Goal: Task Accomplishment & Management: Manage account settings

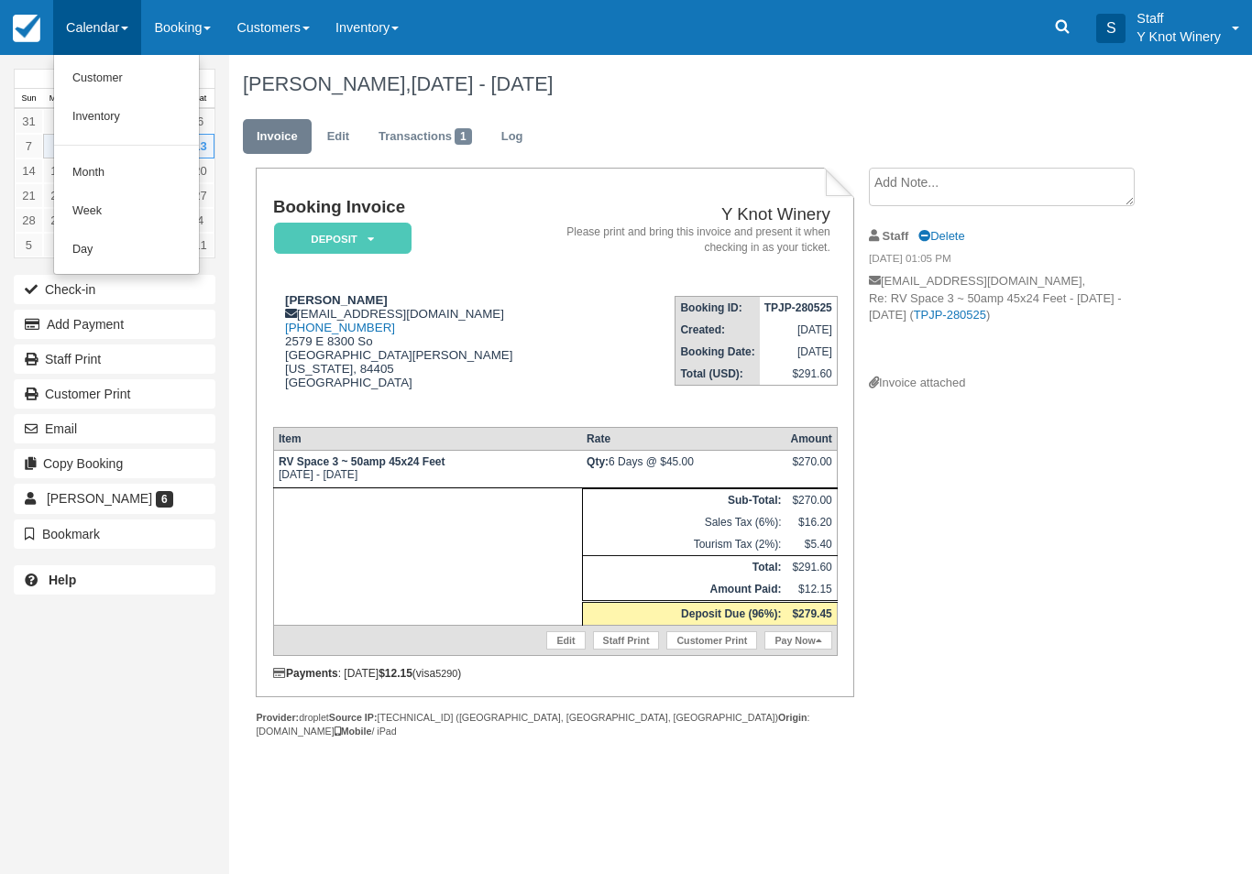
click at [123, 69] on link "Customer" at bounding box center [126, 79] width 145 height 38
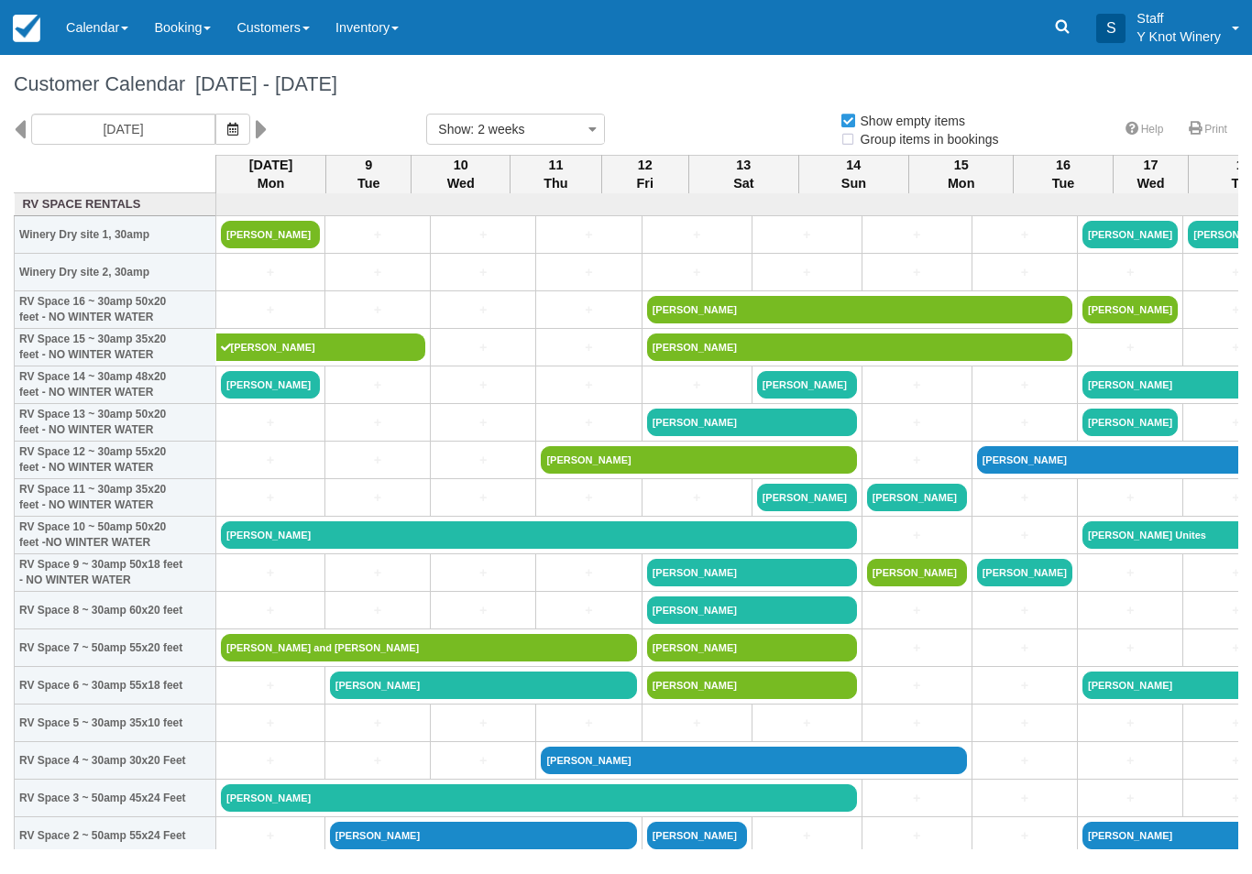
select select
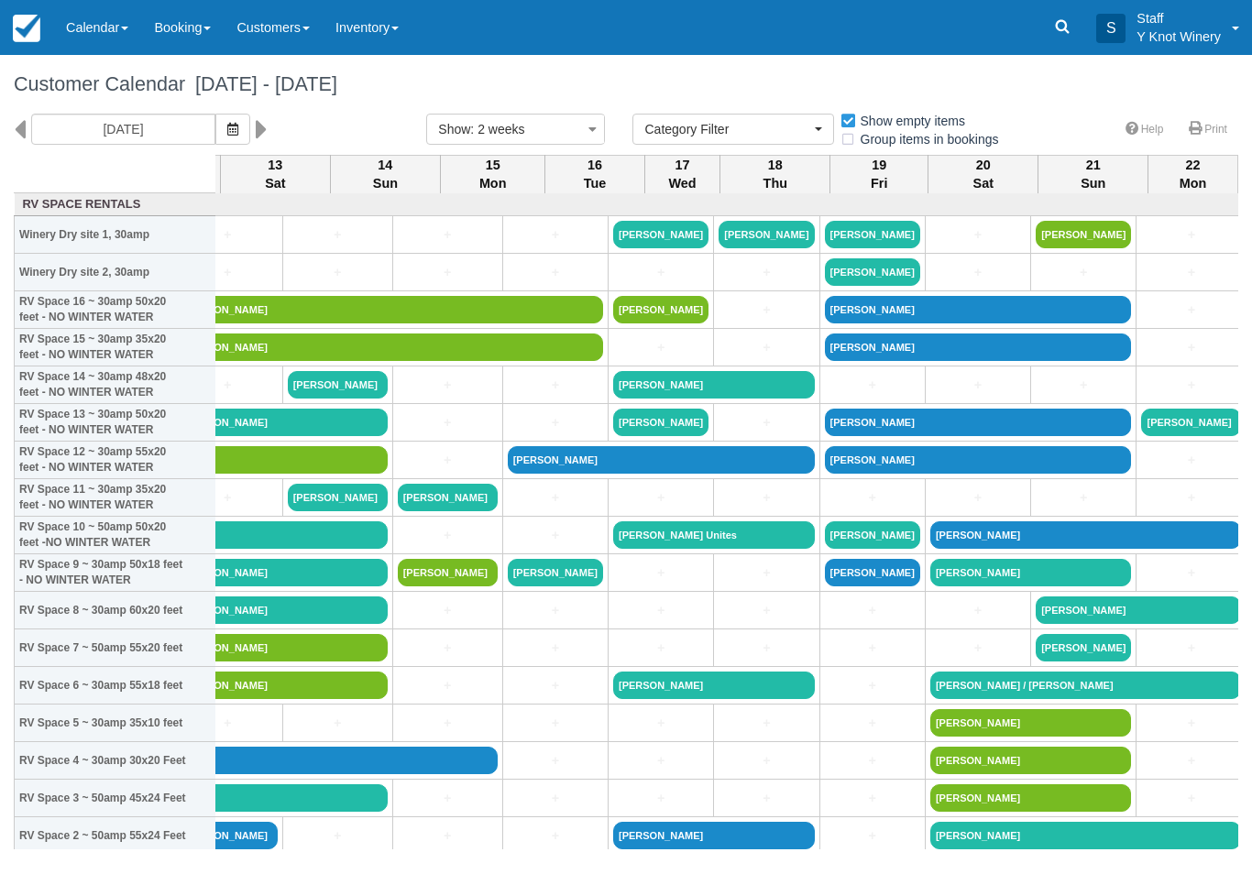
scroll to position [0, 468]
click at [1036, 508] on link "+" at bounding box center [1083, 497] width 95 height 19
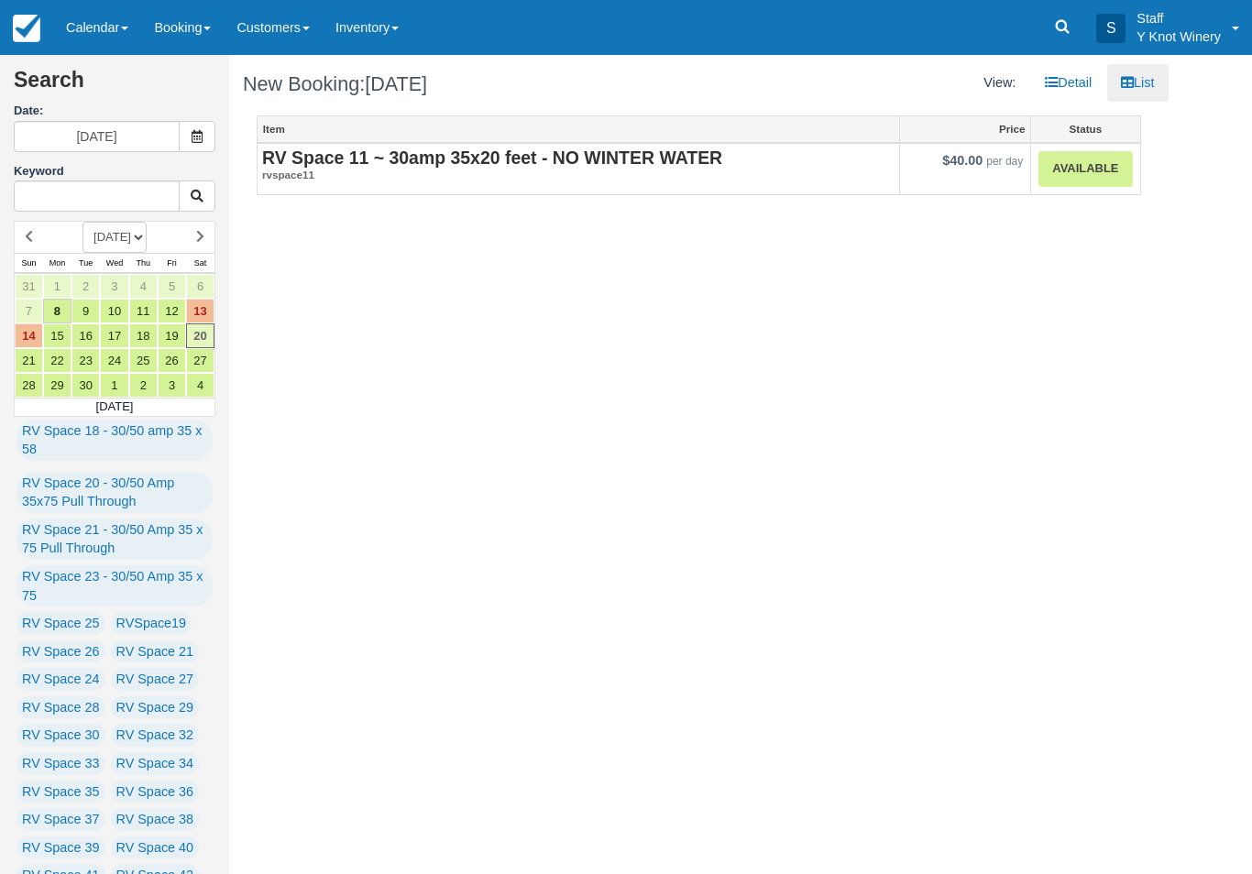
click at [362, 170] on em "rvspace11" at bounding box center [578, 176] width 632 height 16
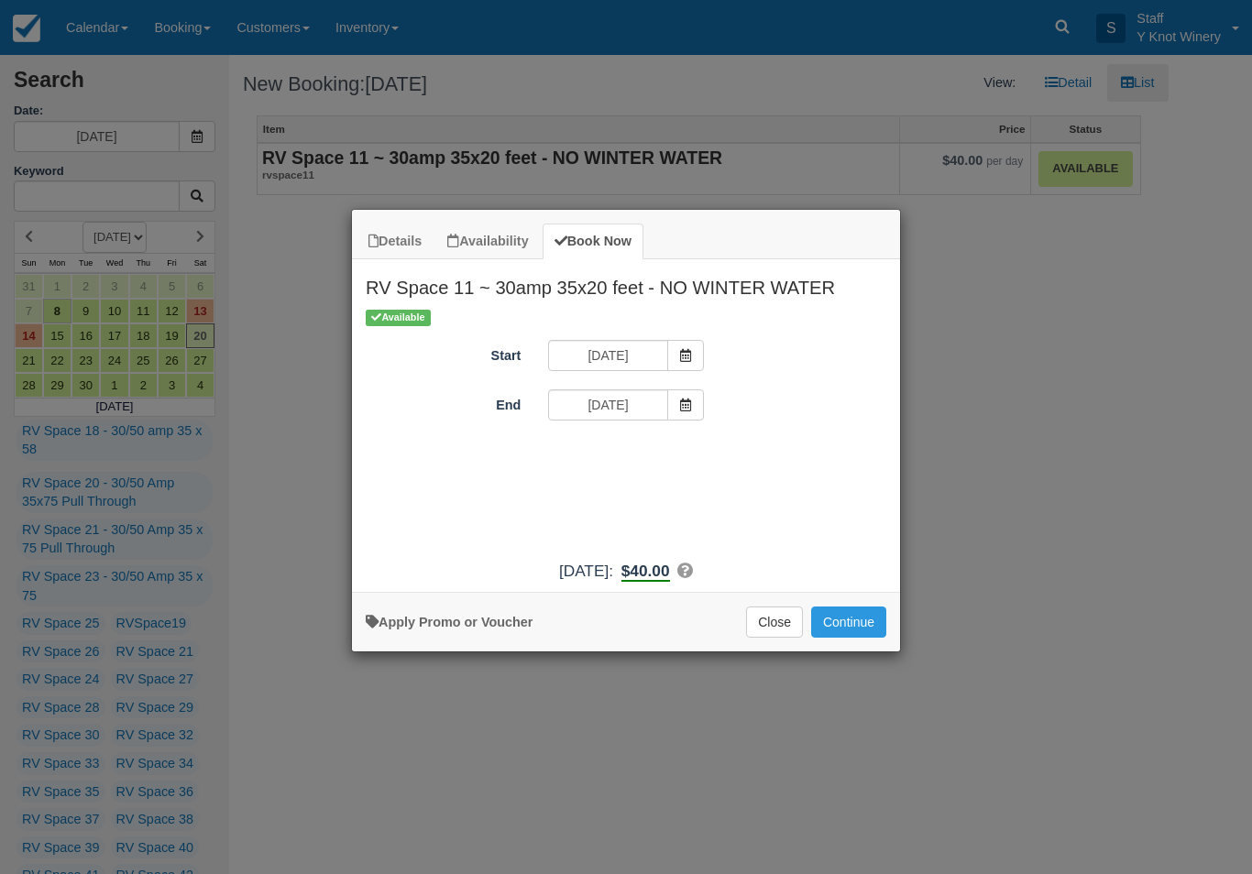
click at [674, 414] on span "Item Modal" at bounding box center [685, 404] width 37 height 31
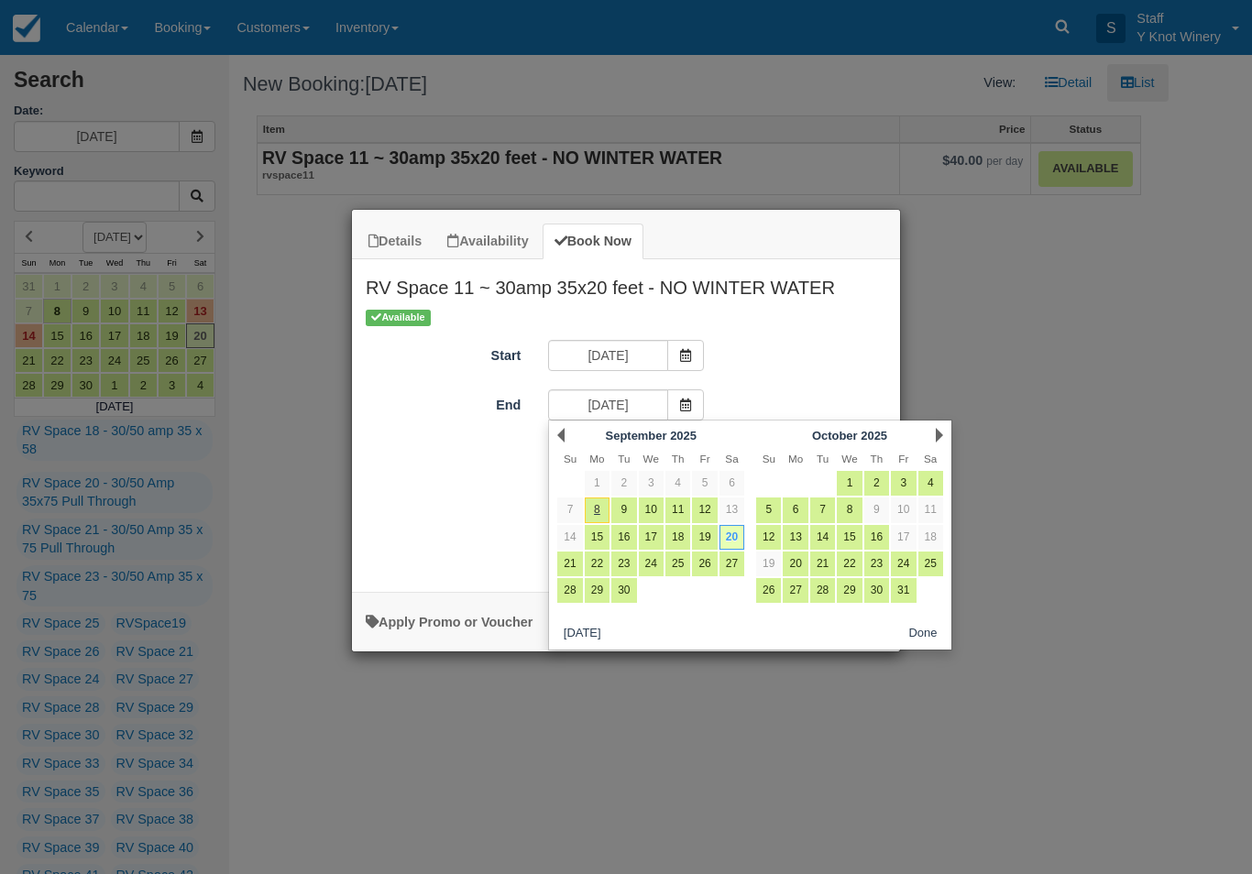
click at [565, 553] on link "21" at bounding box center [569, 564] width 25 height 25
type input "09/21/25"
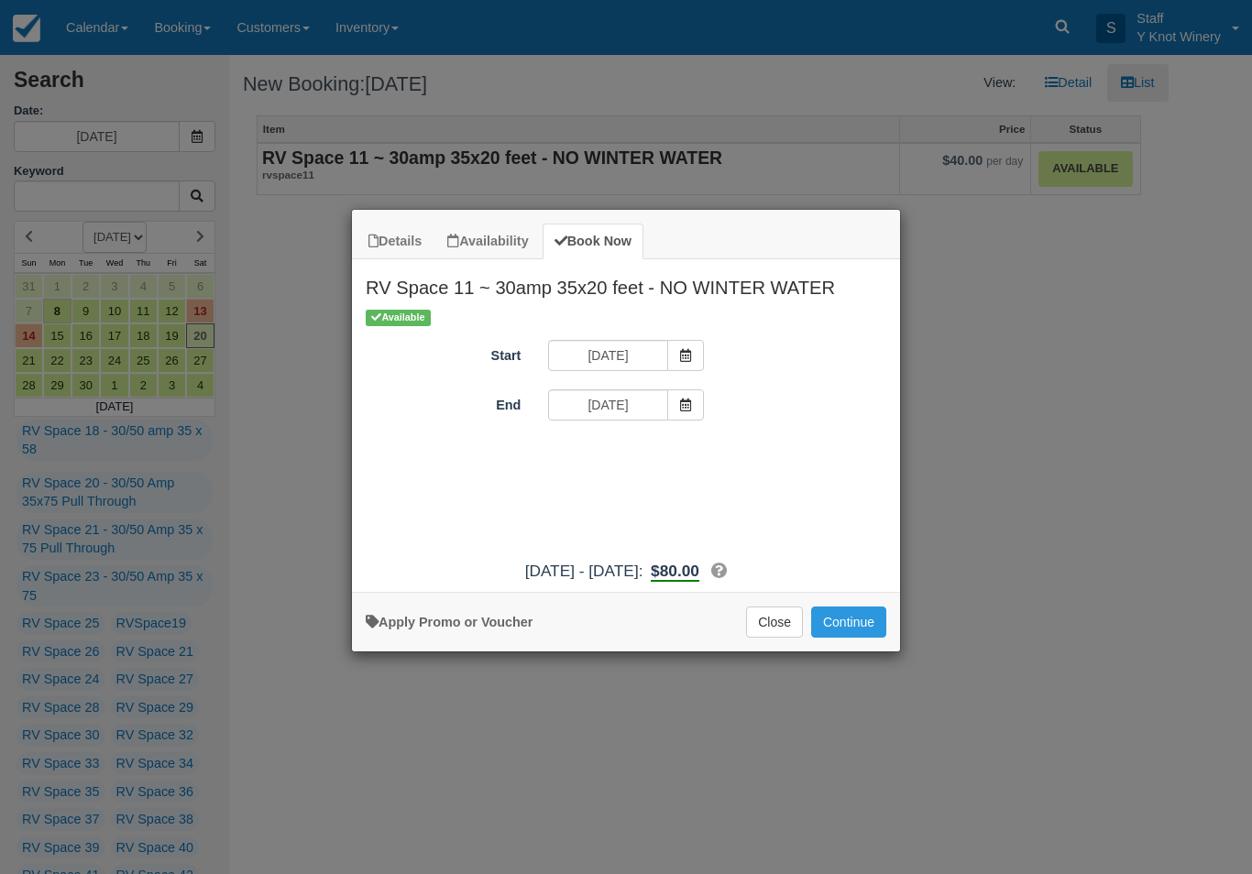
click at [450, 630] on link "Apply Promo or Voucher" at bounding box center [449, 622] width 167 height 15
type input "GSAM"
click at [745, 458] on button "Apply" at bounding box center [743, 455] width 46 height 24
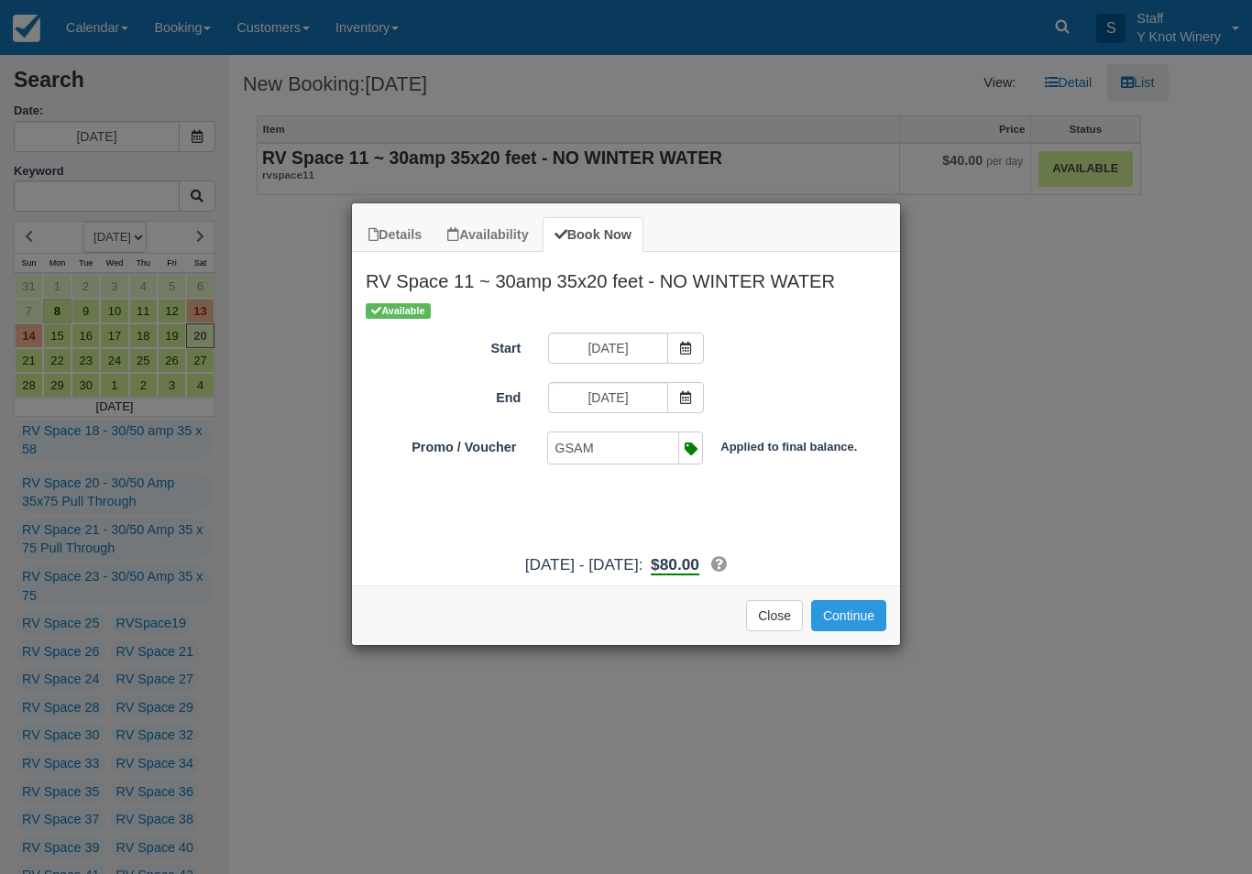
click at [857, 631] on button "Continue" at bounding box center [848, 615] width 75 height 31
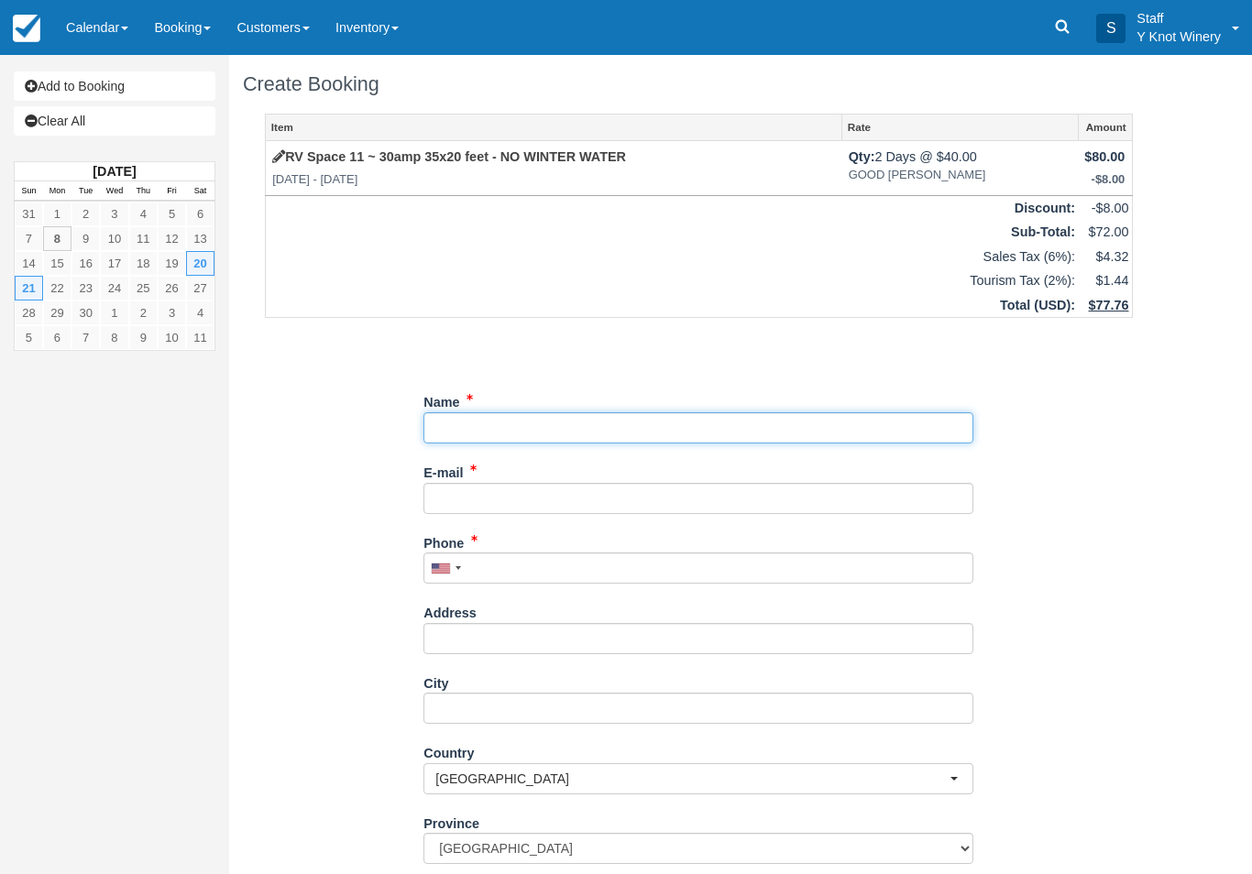
click at [451, 428] on input "Name" at bounding box center [698, 427] width 550 height 31
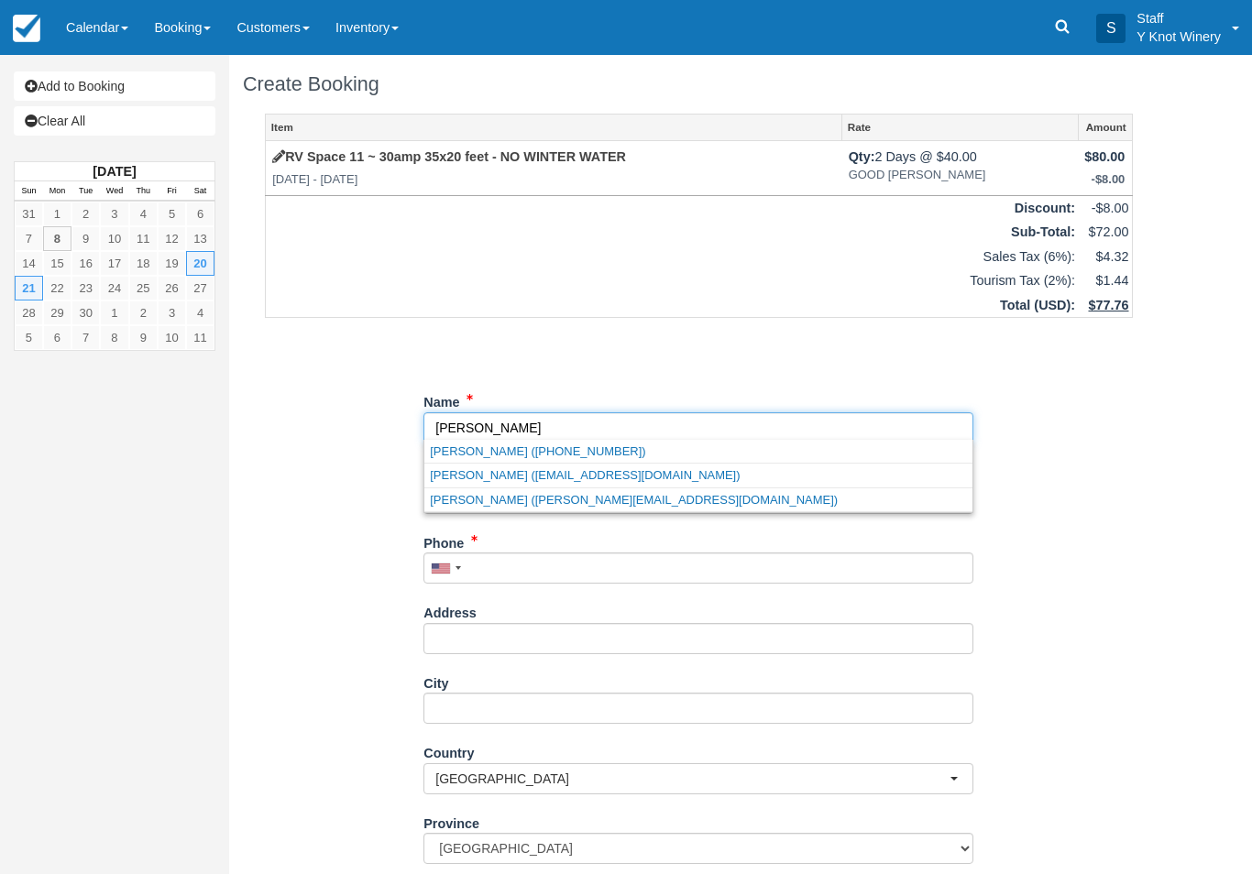
click at [597, 454] on link "Nancy Mccullough (+17143490423)" at bounding box center [698, 451] width 548 height 23
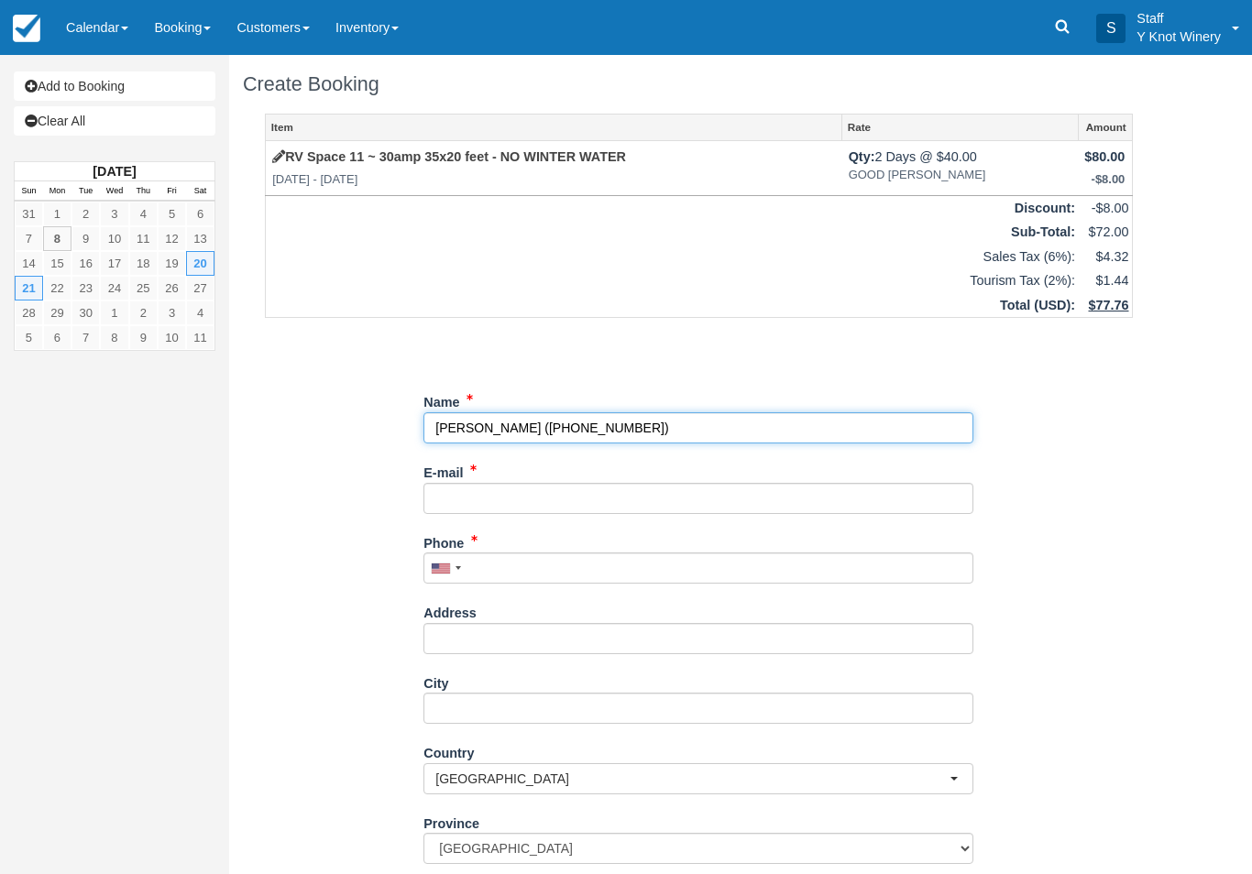
type input "Nancy Mccullough"
type input "+17143490423"
select select "US"
select select
select select "ID"
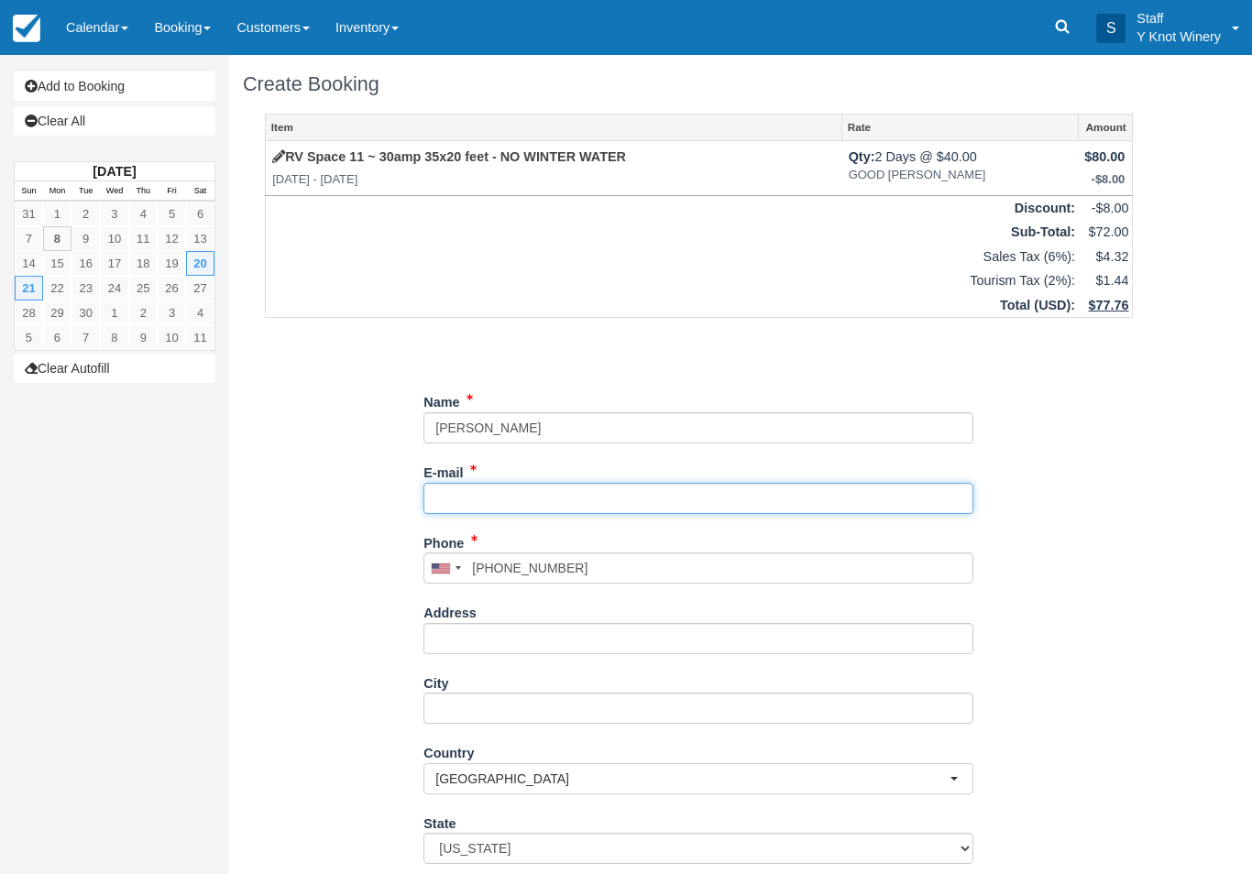
click at [446, 491] on input "E-mail" at bounding box center [698, 498] width 550 height 31
type input "nancym5844@att.net"
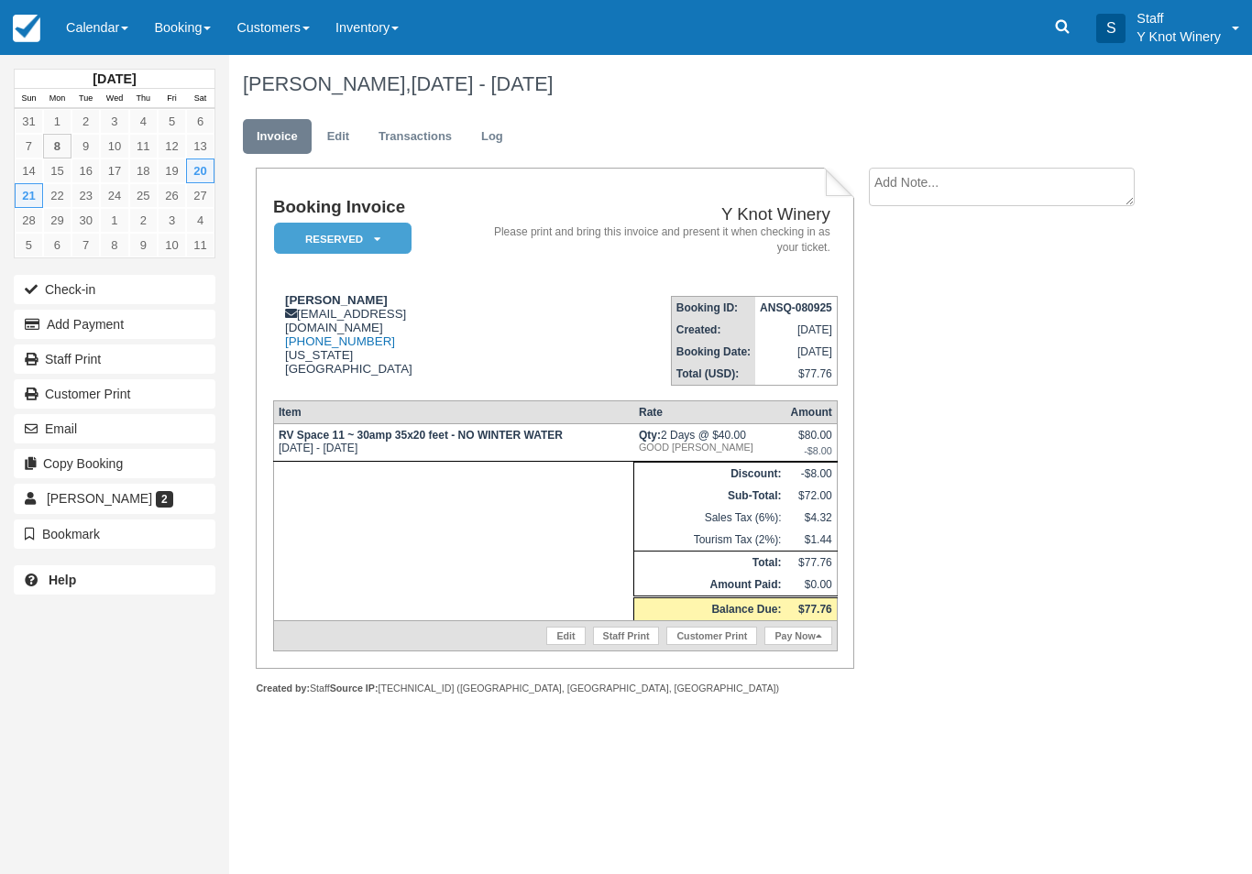
click at [112, 42] on link "Calendar" at bounding box center [97, 27] width 88 height 55
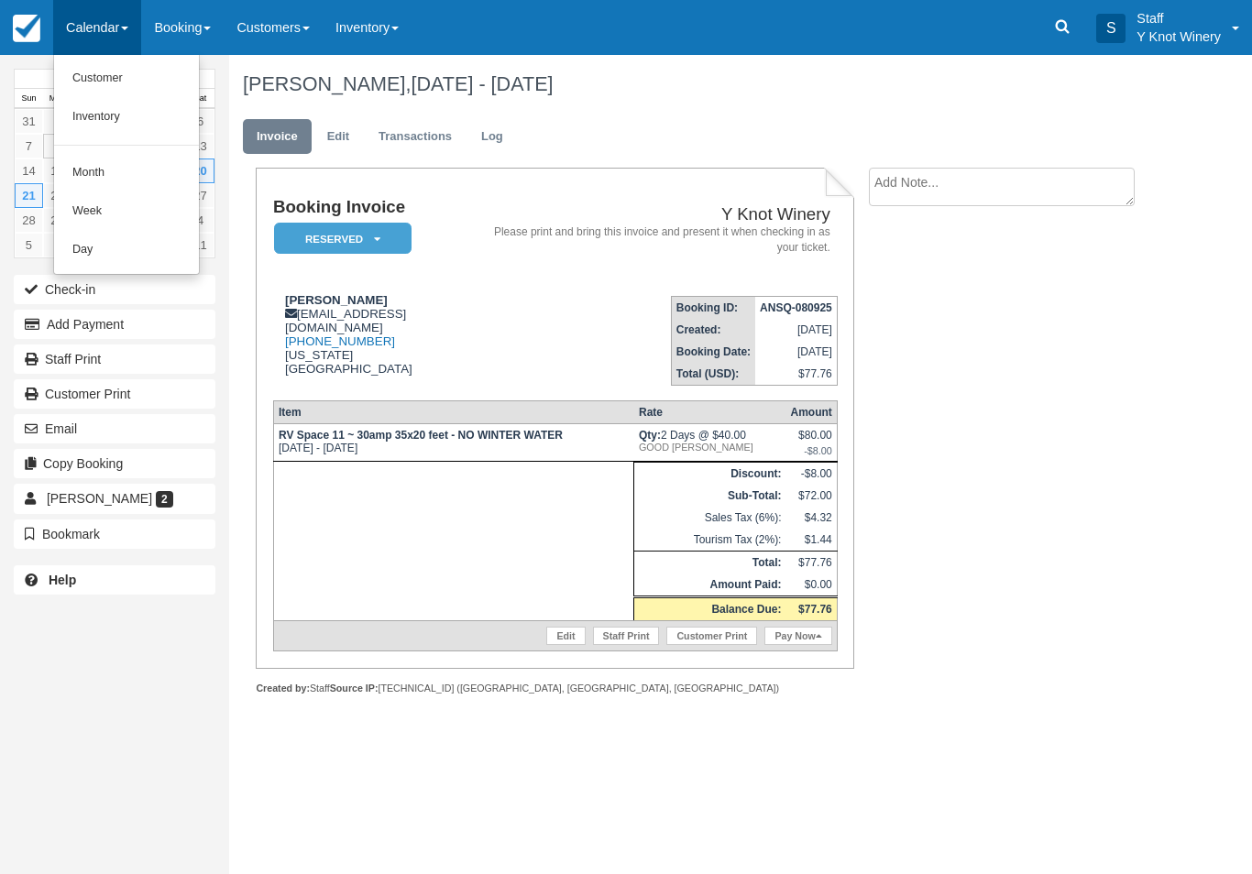
click at [109, 32] on div at bounding box center [626, 437] width 1252 height 874
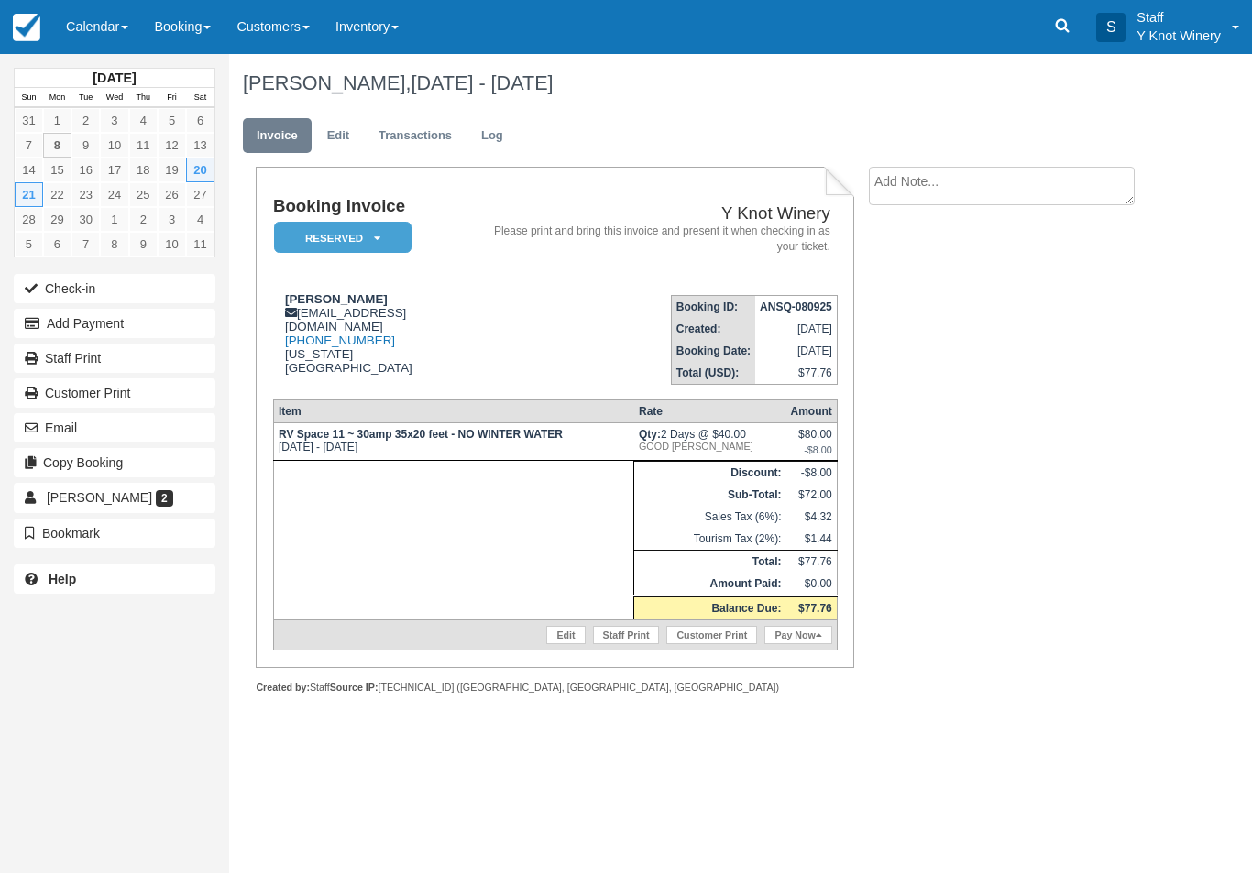
click at [188, 24] on link "Booking" at bounding box center [182, 27] width 82 height 55
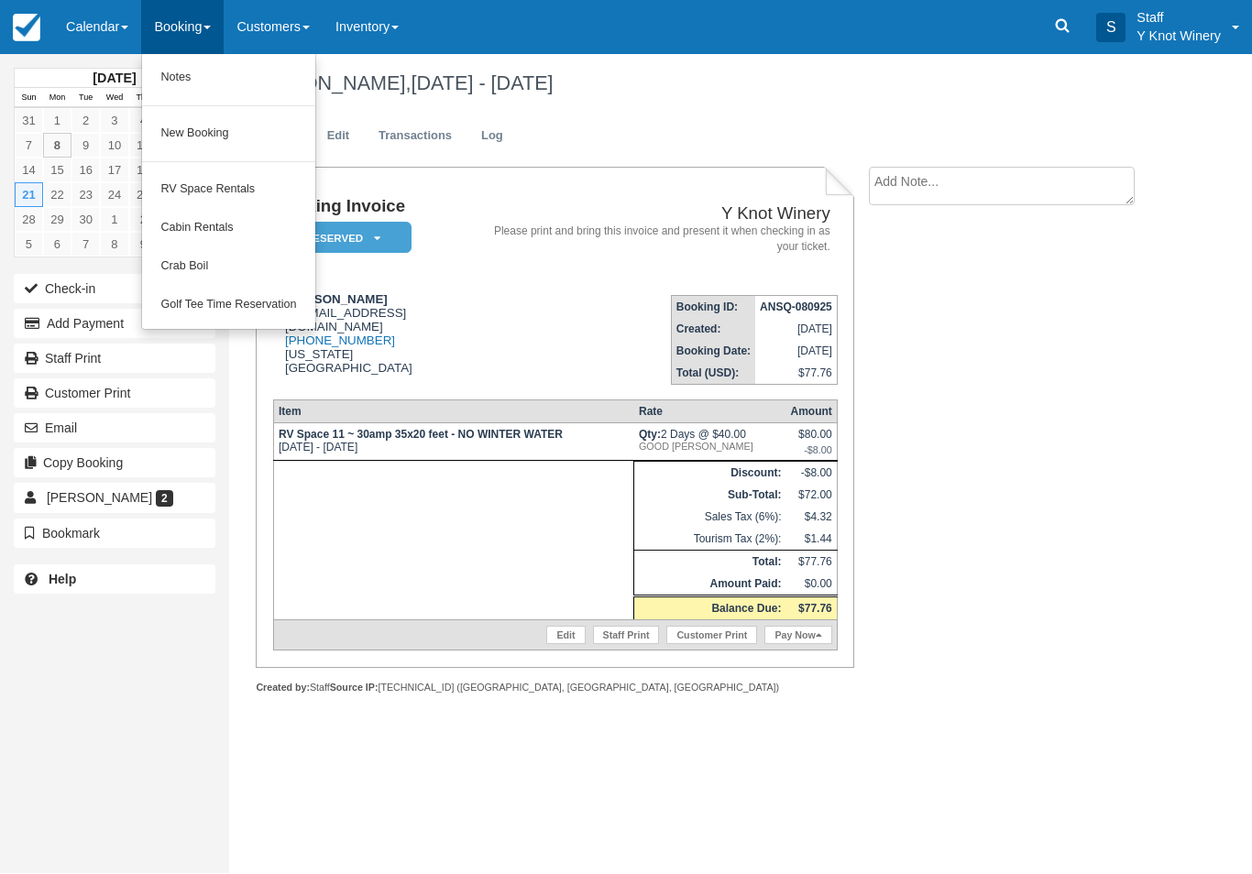
click at [120, 37] on div at bounding box center [626, 437] width 1252 height 874
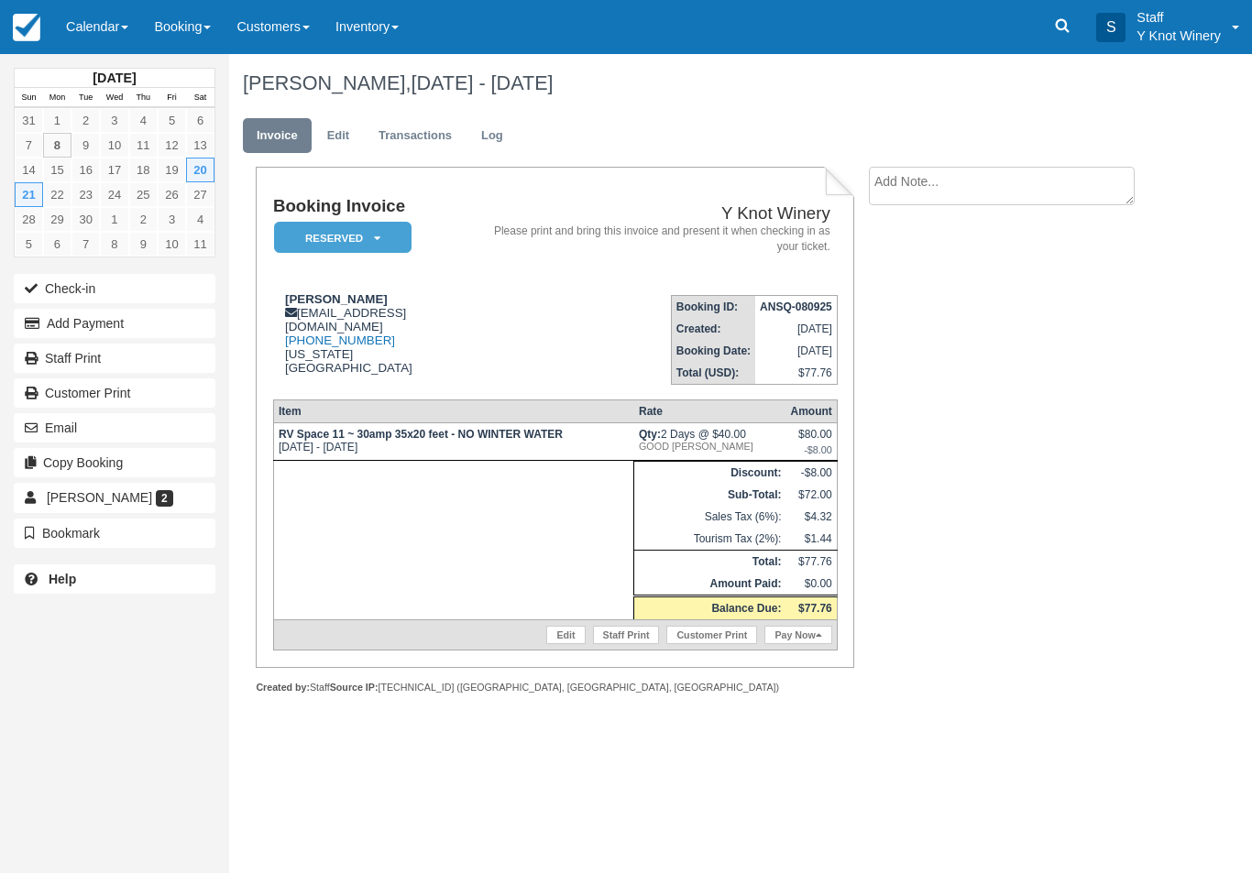
click at [126, 25] on link "Calendar" at bounding box center [97, 27] width 88 height 55
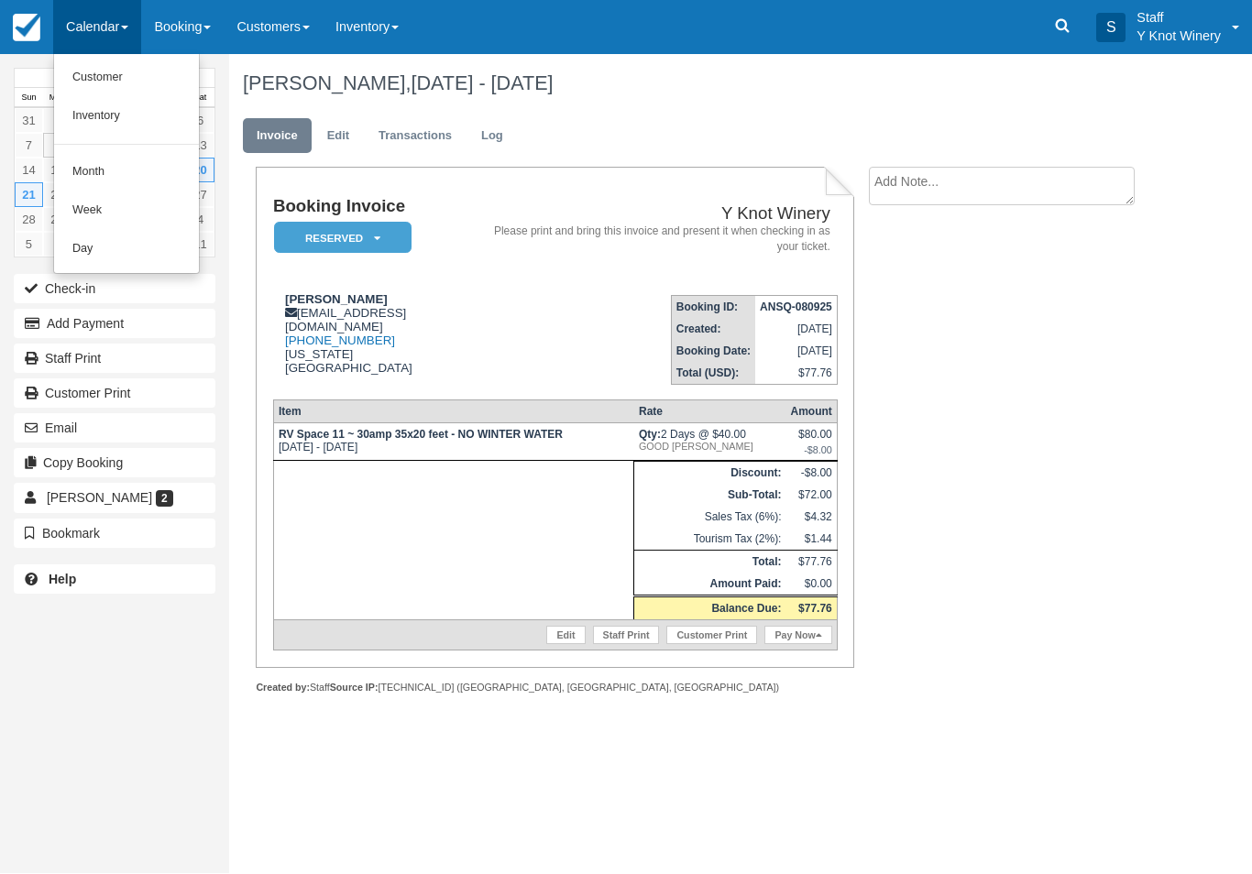
click at [93, 81] on link "Customer" at bounding box center [126, 79] width 145 height 38
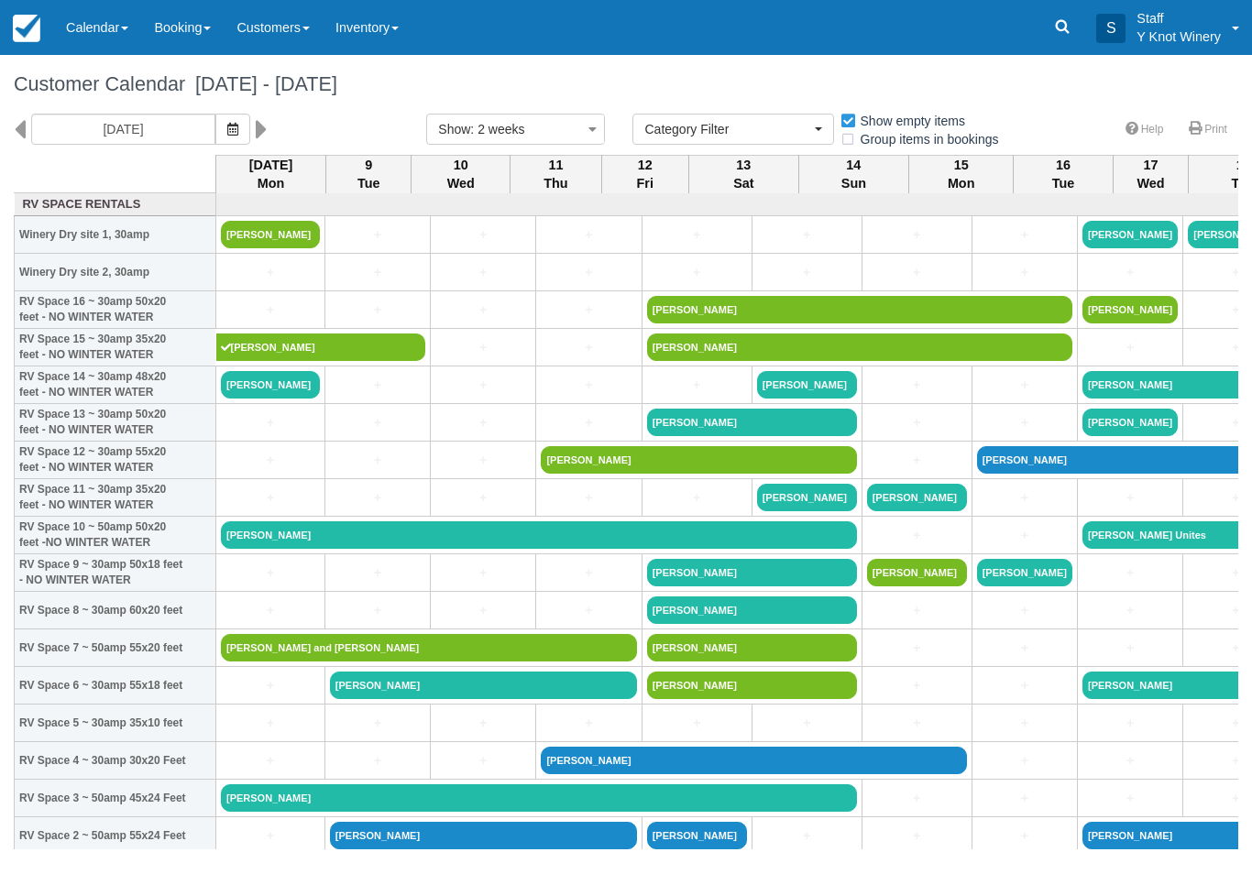
select select
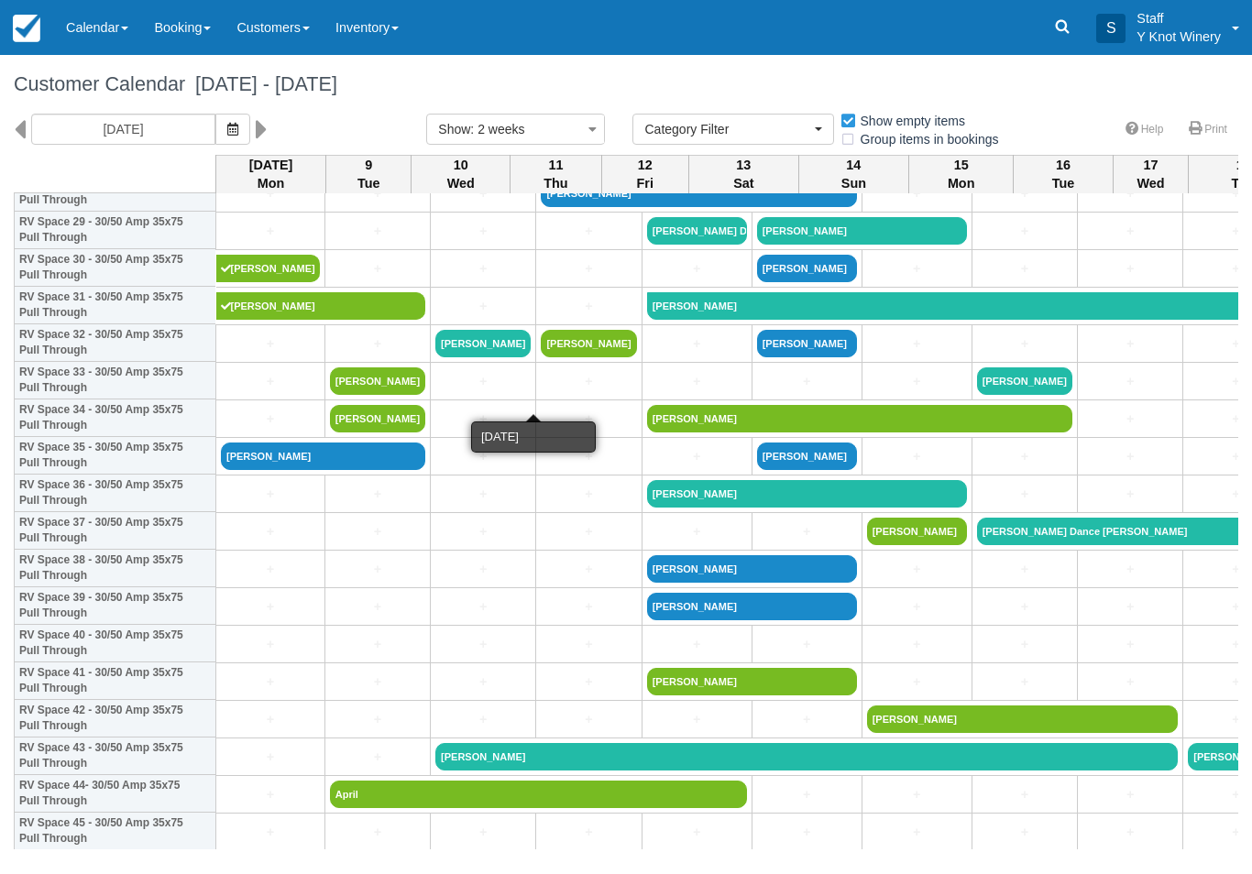
scroll to position [1132, 0]
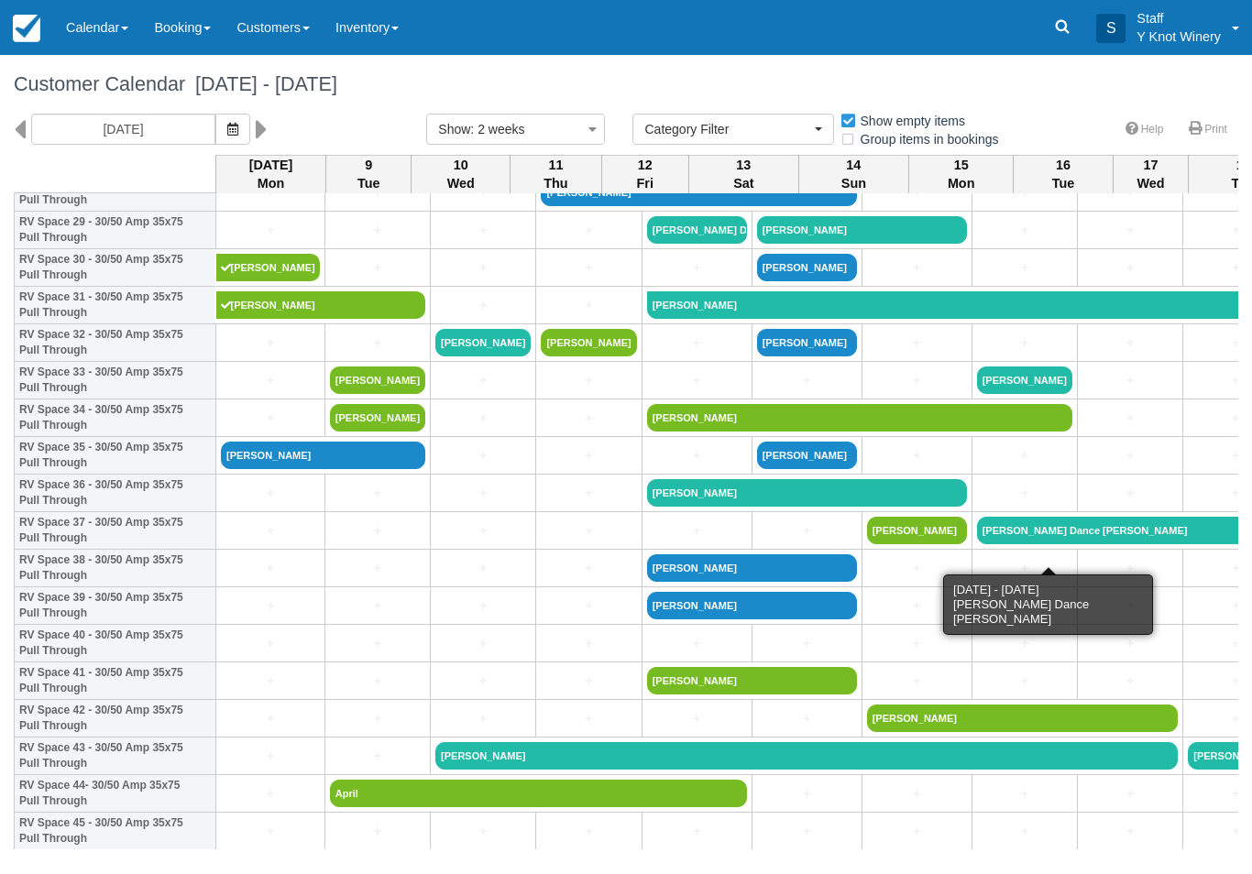
click at [1002, 544] on link "[PERSON_NAME] Dance [PERSON_NAME]" at bounding box center [1130, 530] width 307 height 27
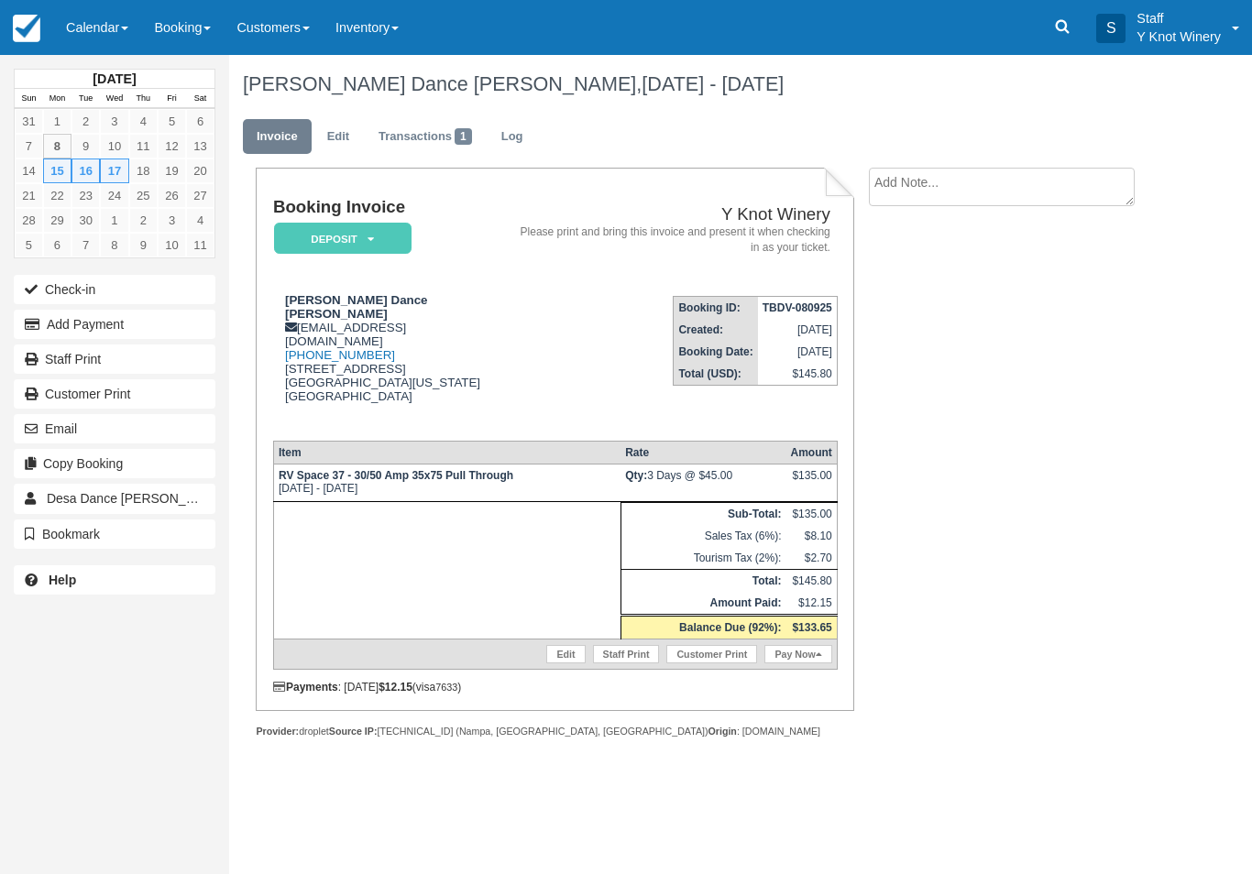
click at [45, 429] on button "Email" at bounding box center [115, 428] width 202 height 29
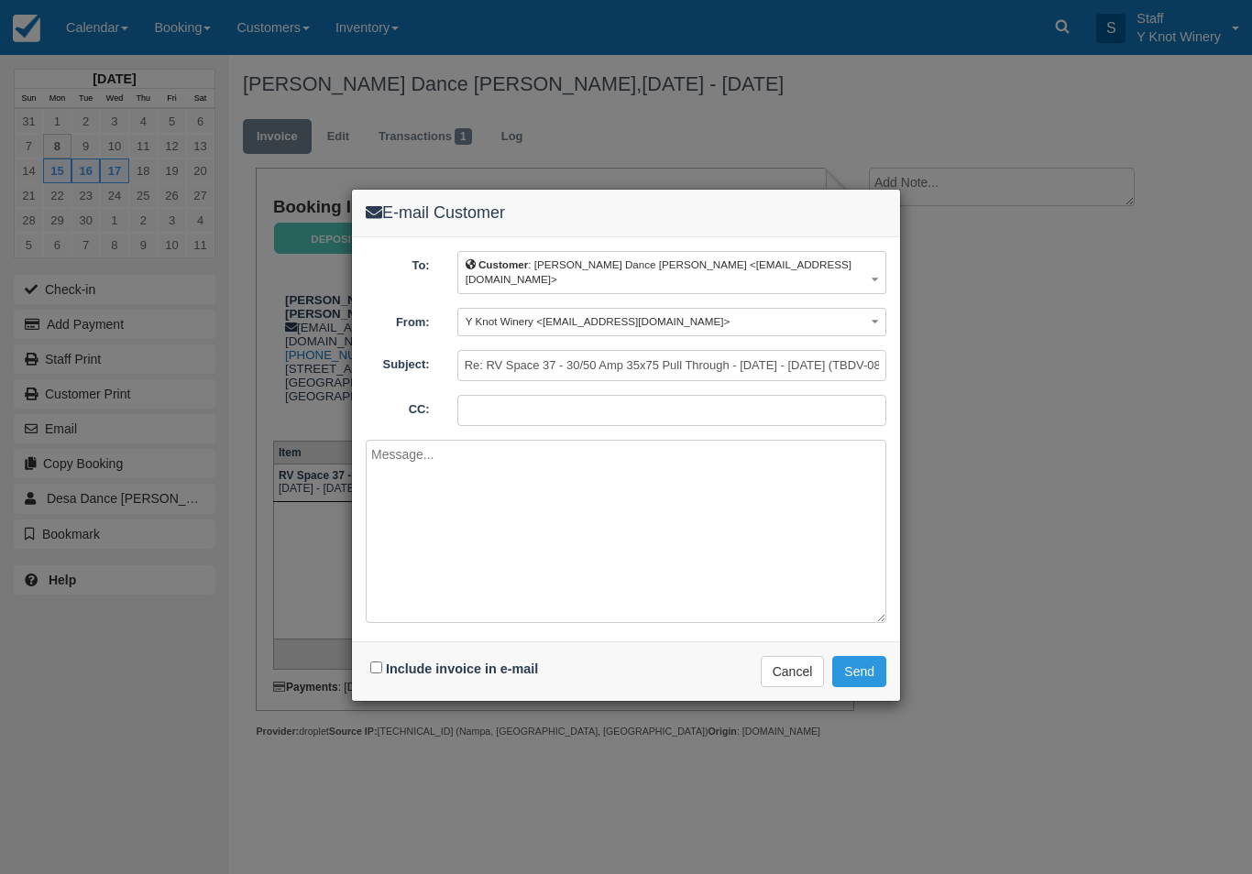
click at [391, 662] on label "Include invoice in e-mail" at bounding box center [462, 669] width 152 height 15
click at [382, 662] on input "Include invoice in e-mail" at bounding box center [376, 668] width 12 height 12
checkbox input "true"
click at [861, 656] on button "Send" at bounding box center [859, 671] width 54 height 31
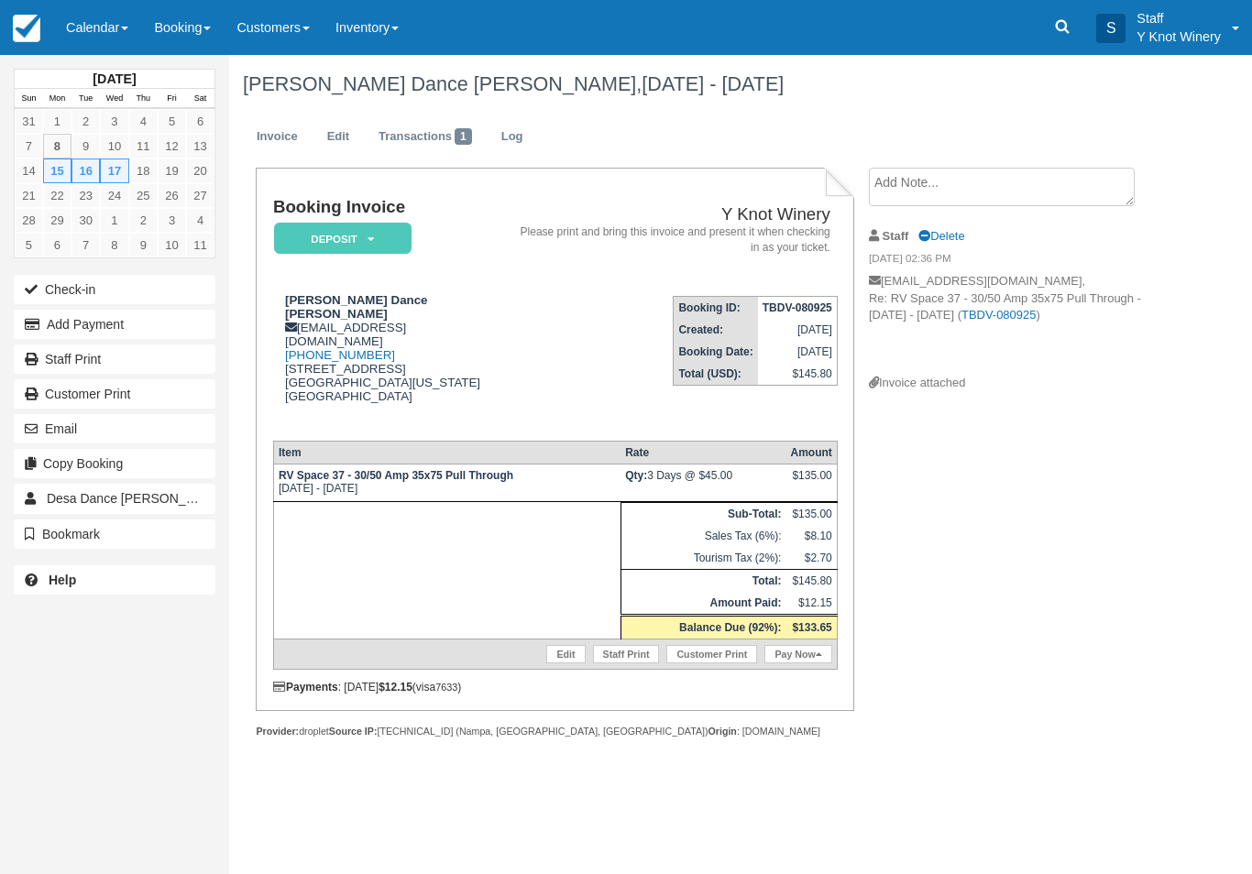
click at [113, 495] on span "Desa Dance Kauffman" at bounding box center [137, 498] width 180 height 15
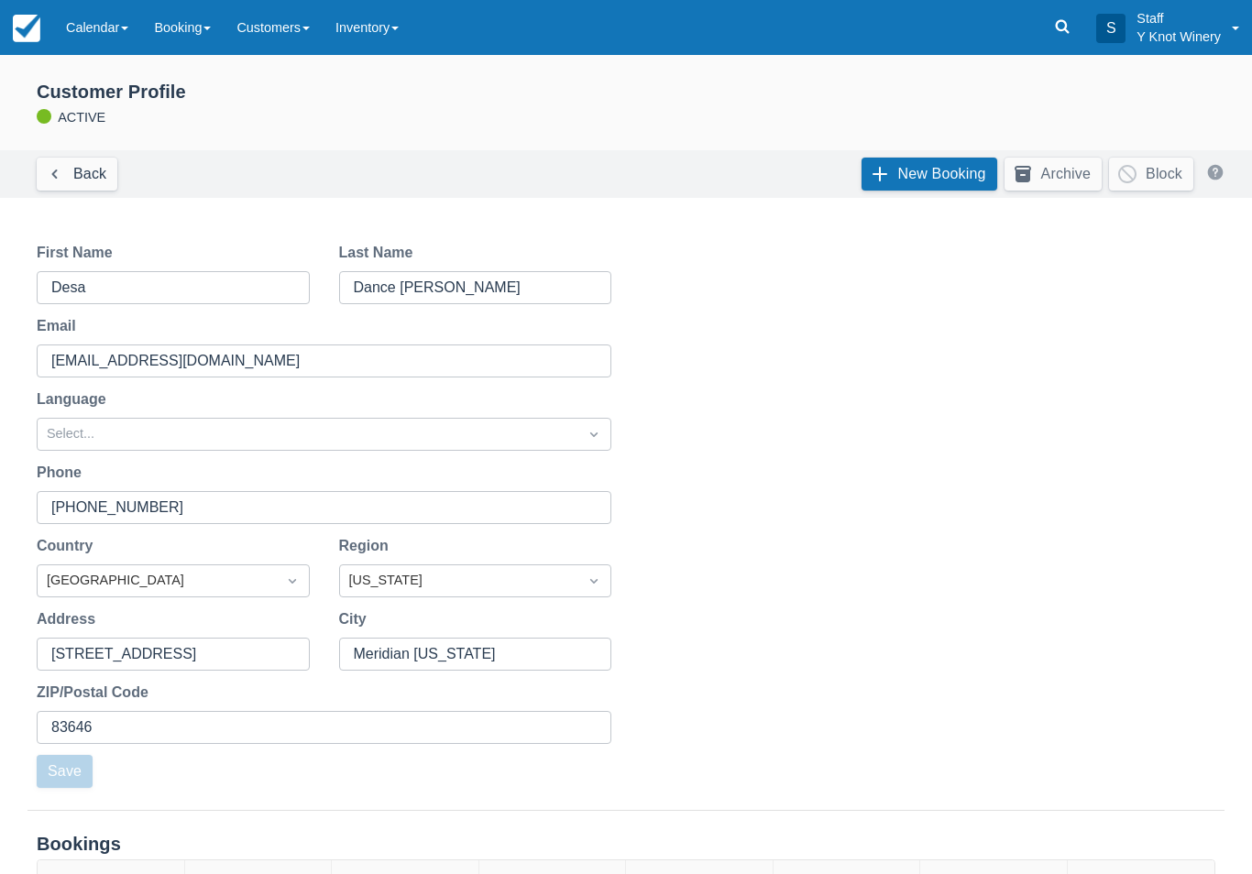
click at [111, 32] on link "Calendar" at bounding box center [97, 27] width 88 height 55
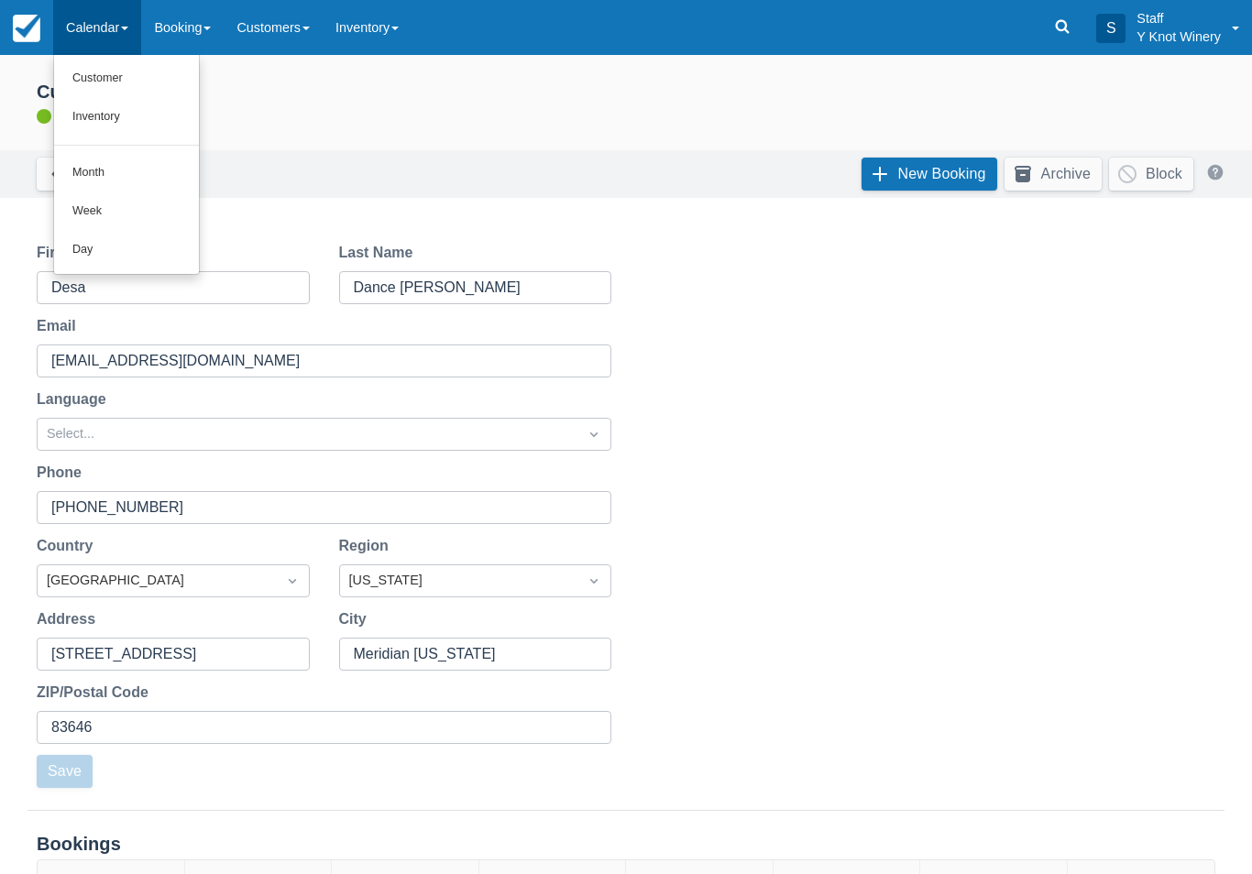
click at [93, 83] on link "Customer" at bounding box center [126, 79] width 145 height 38
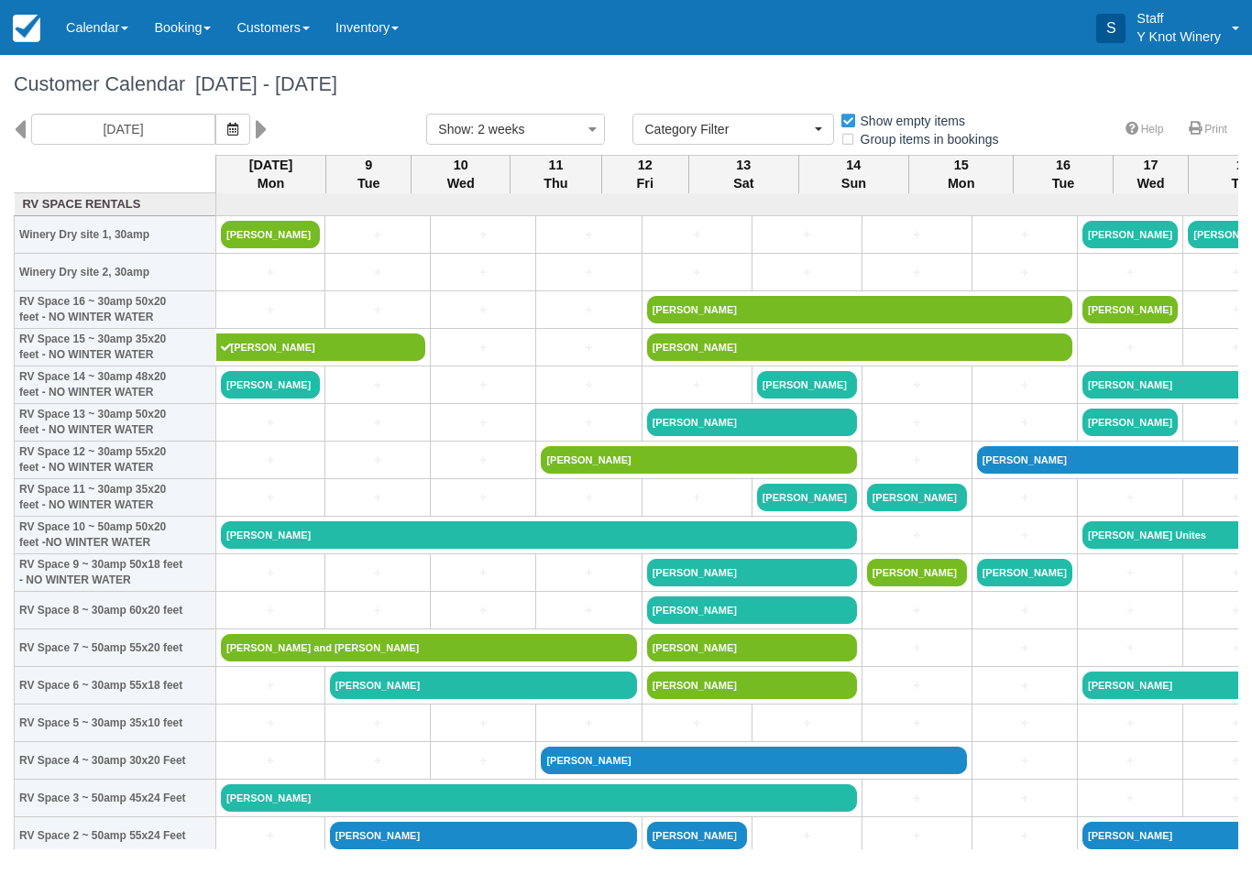
select select
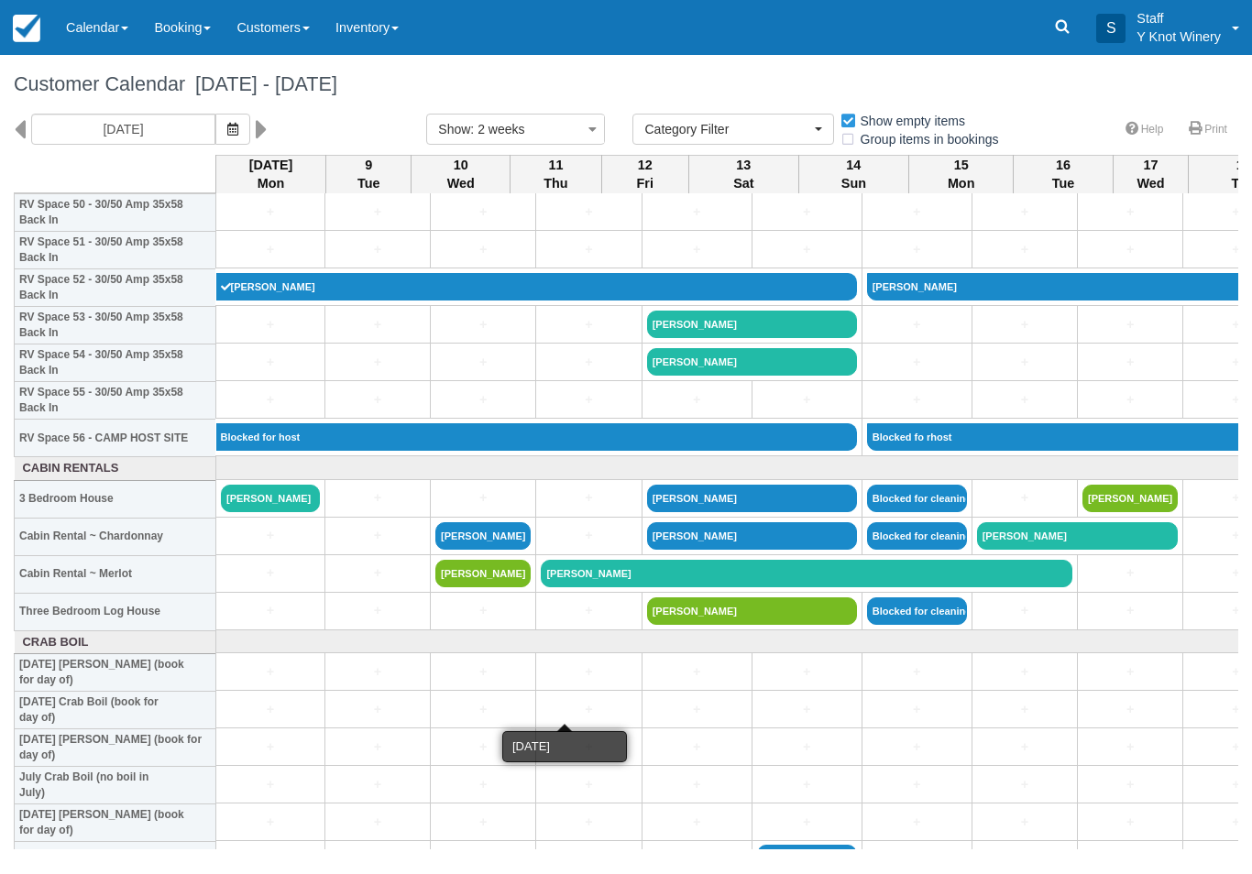
scroll to position [1938, 0]
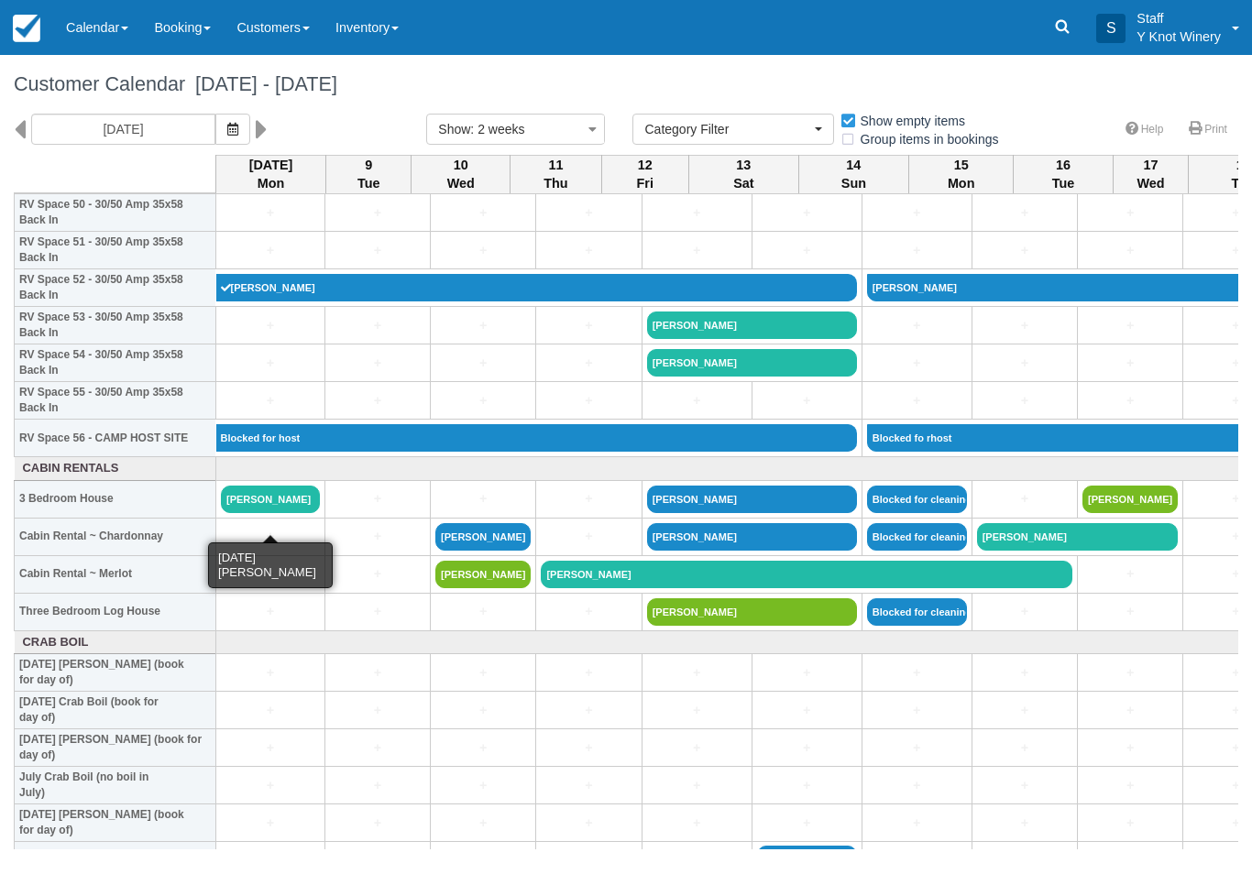
click at [284, 513] on link "[PERSON_NAME]" at bounding box center [270, 499] width 99 height 27
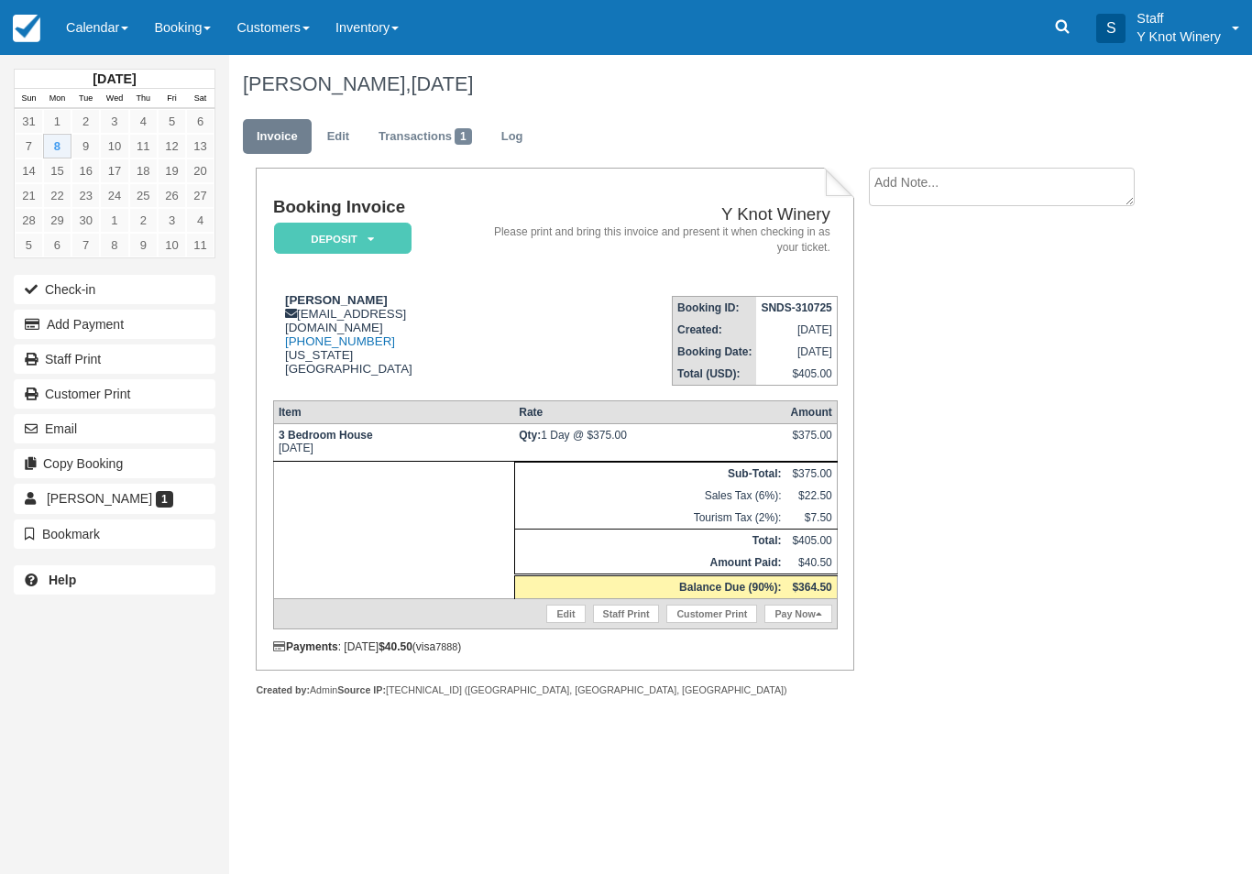
click at [172, 498] on link "[PERSON_NAME] 1" at bounding box center [115, 498] width 202 height 29
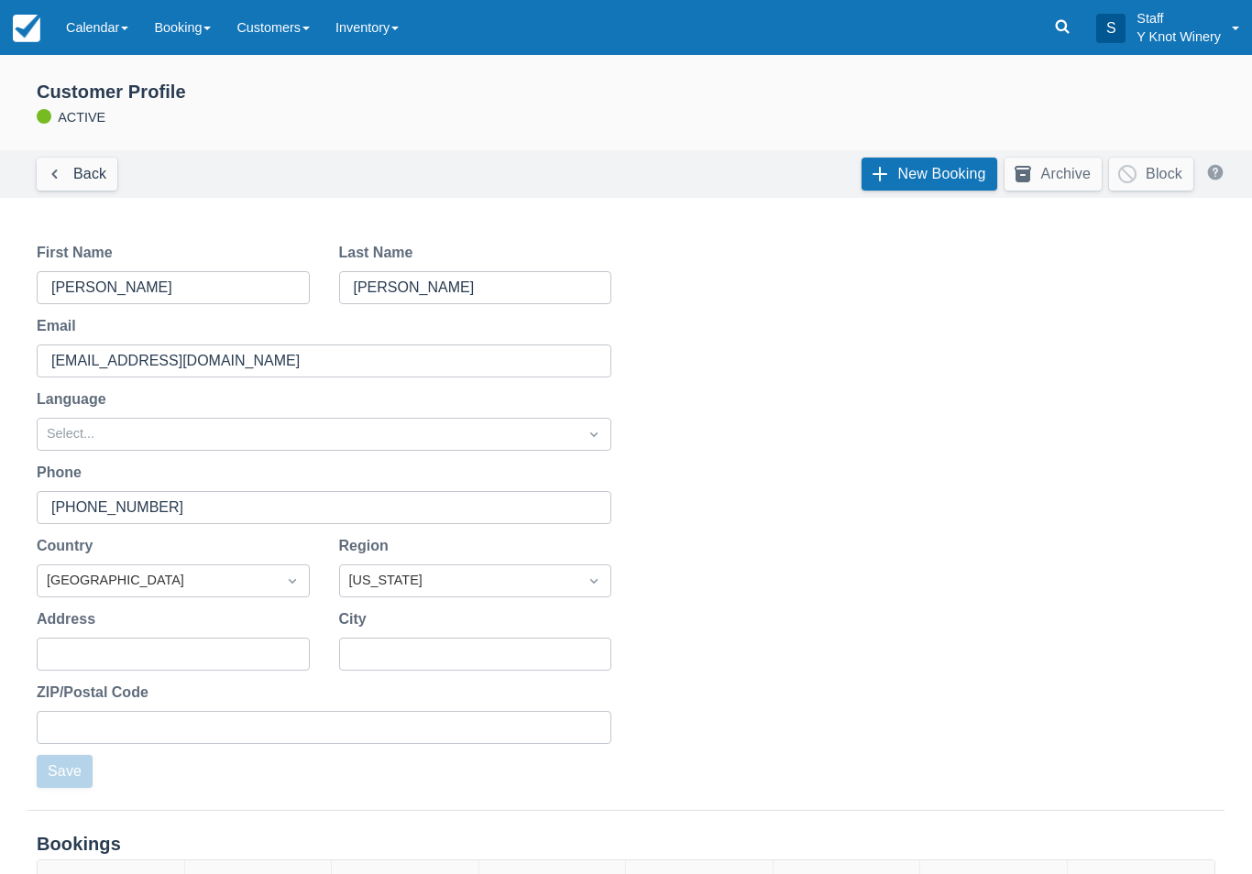
click at [113, 29] on link "Calendar" at bounding box center [97, 27] width 88 height 55
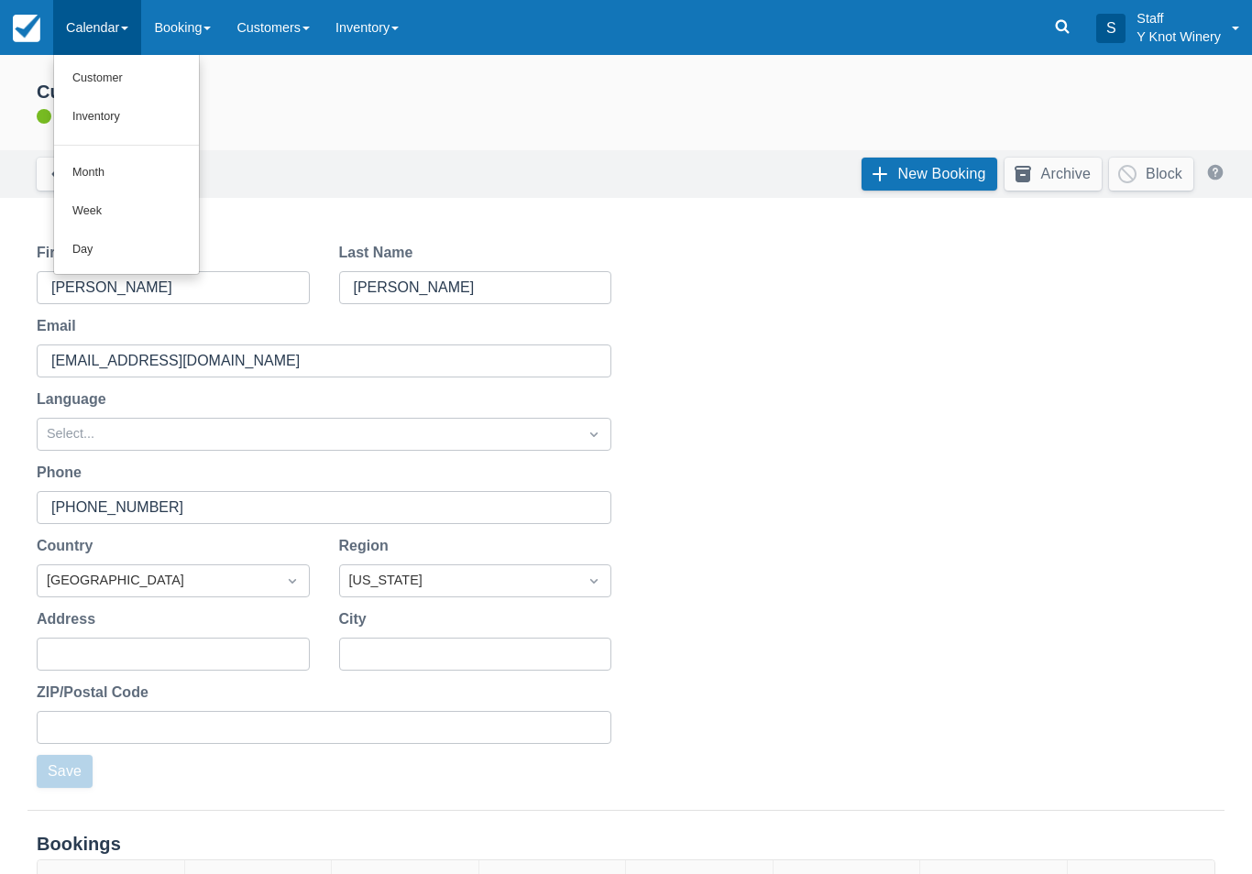
click at [140, 63] on link "Customer" at bounding box center [126, 79] width 145 height 38
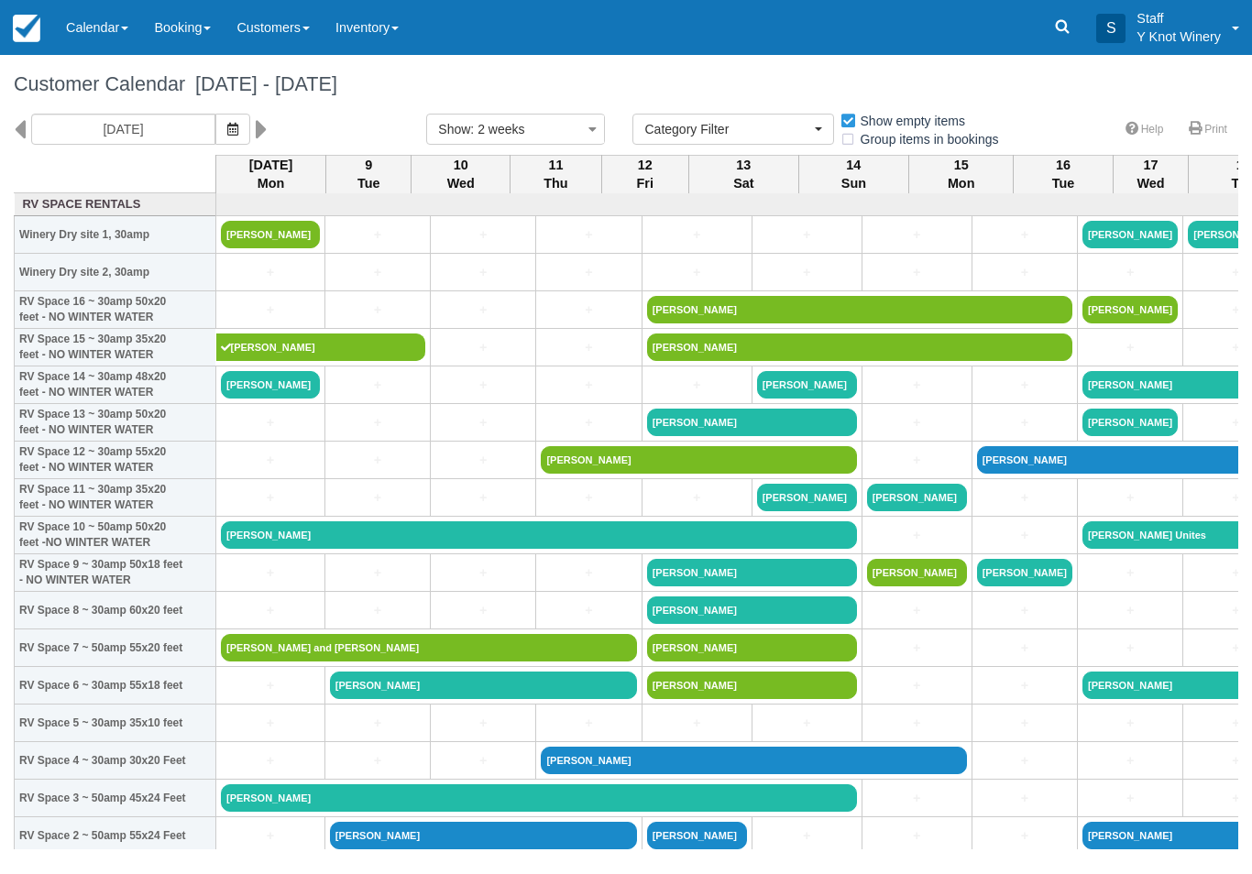
select select
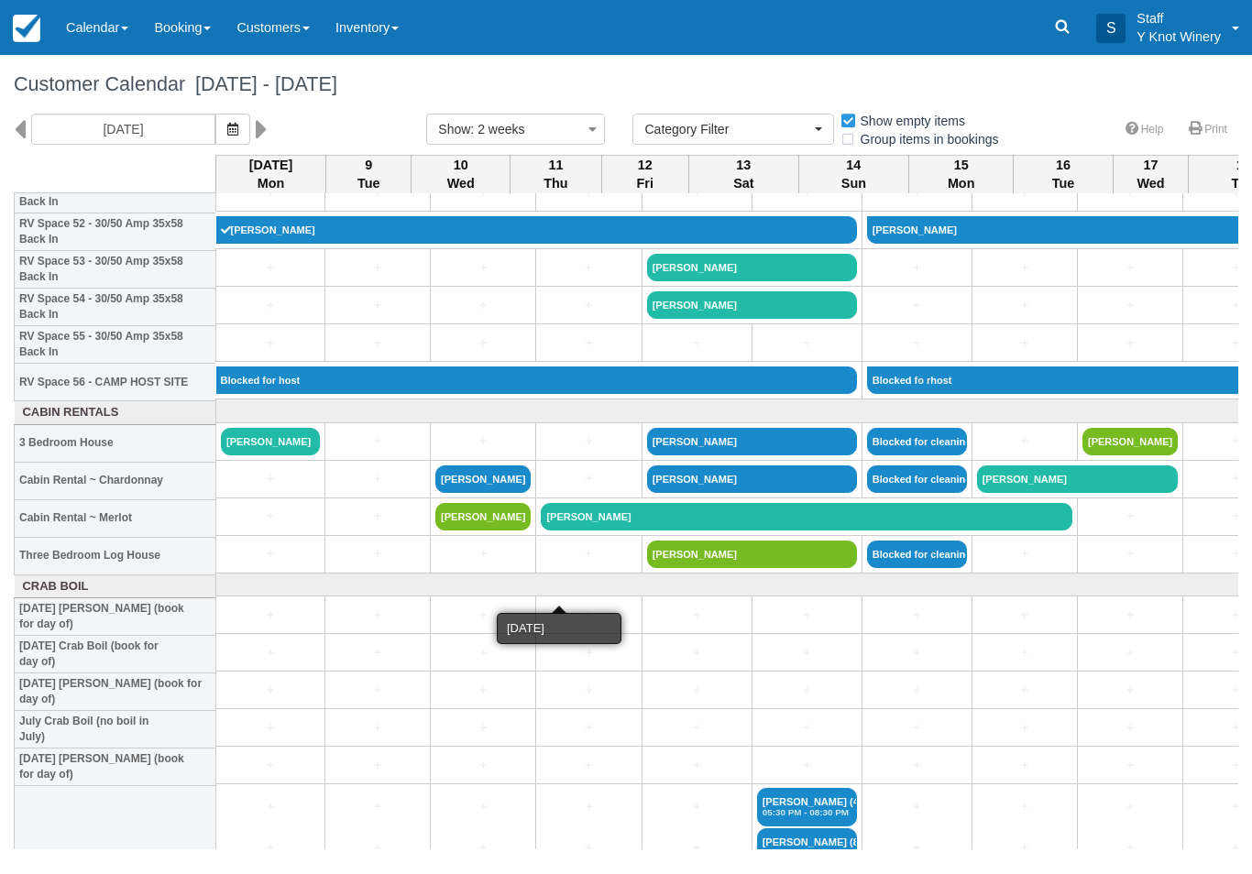
scroll to position [2017, 2]
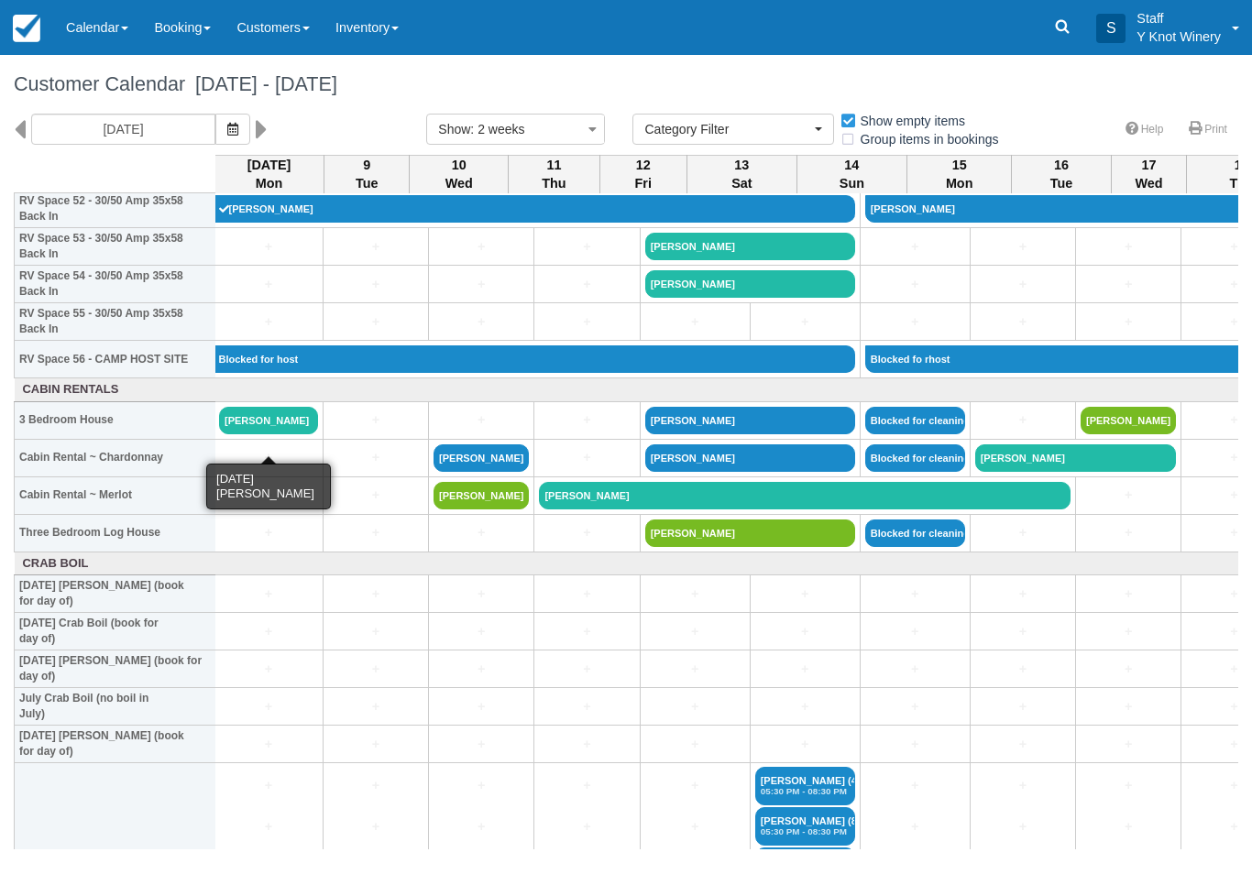
click at [295, 432] on link "Steve George" at bounding box center [268, 420] width 99 height 27
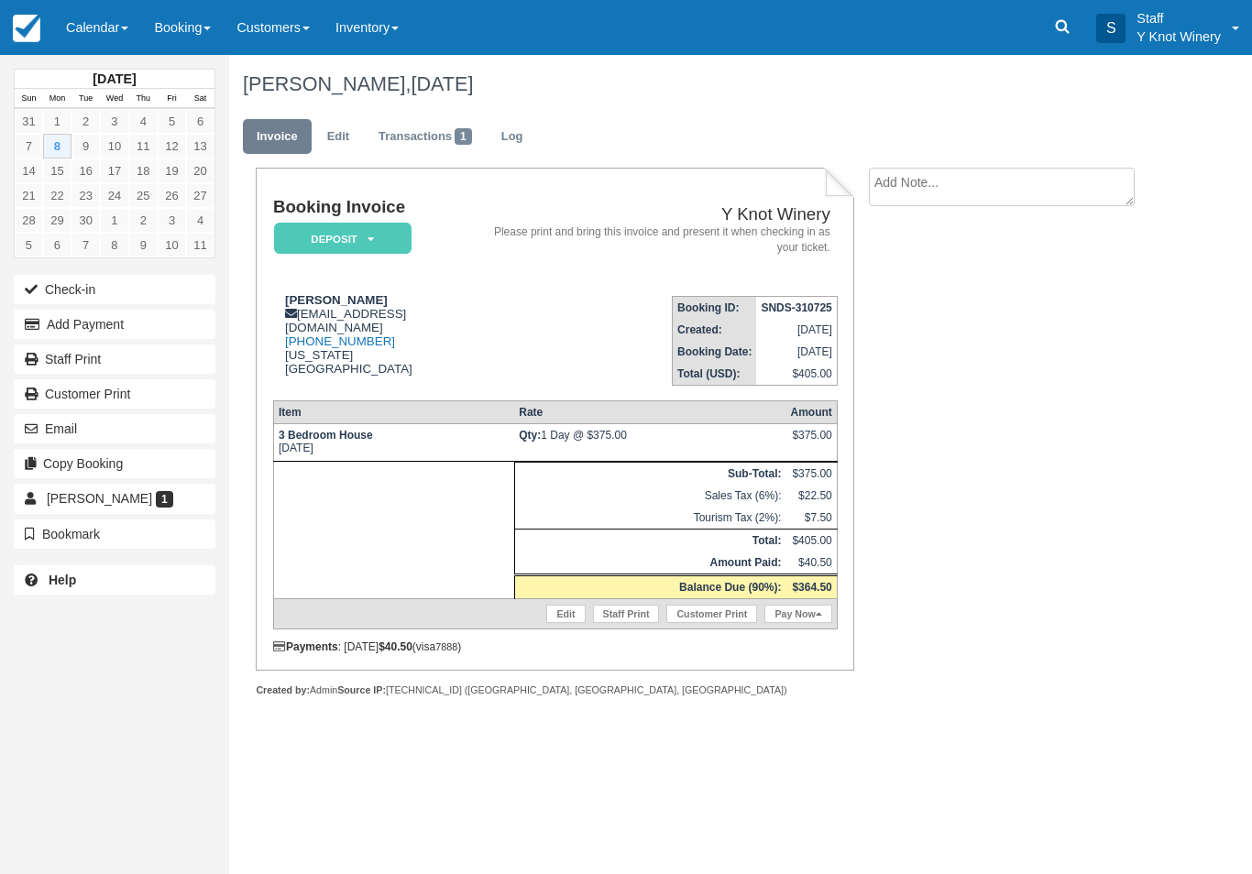
click at [64, 336] on button "Add Payment" at bounding box center [115, 324] width 202 height 29
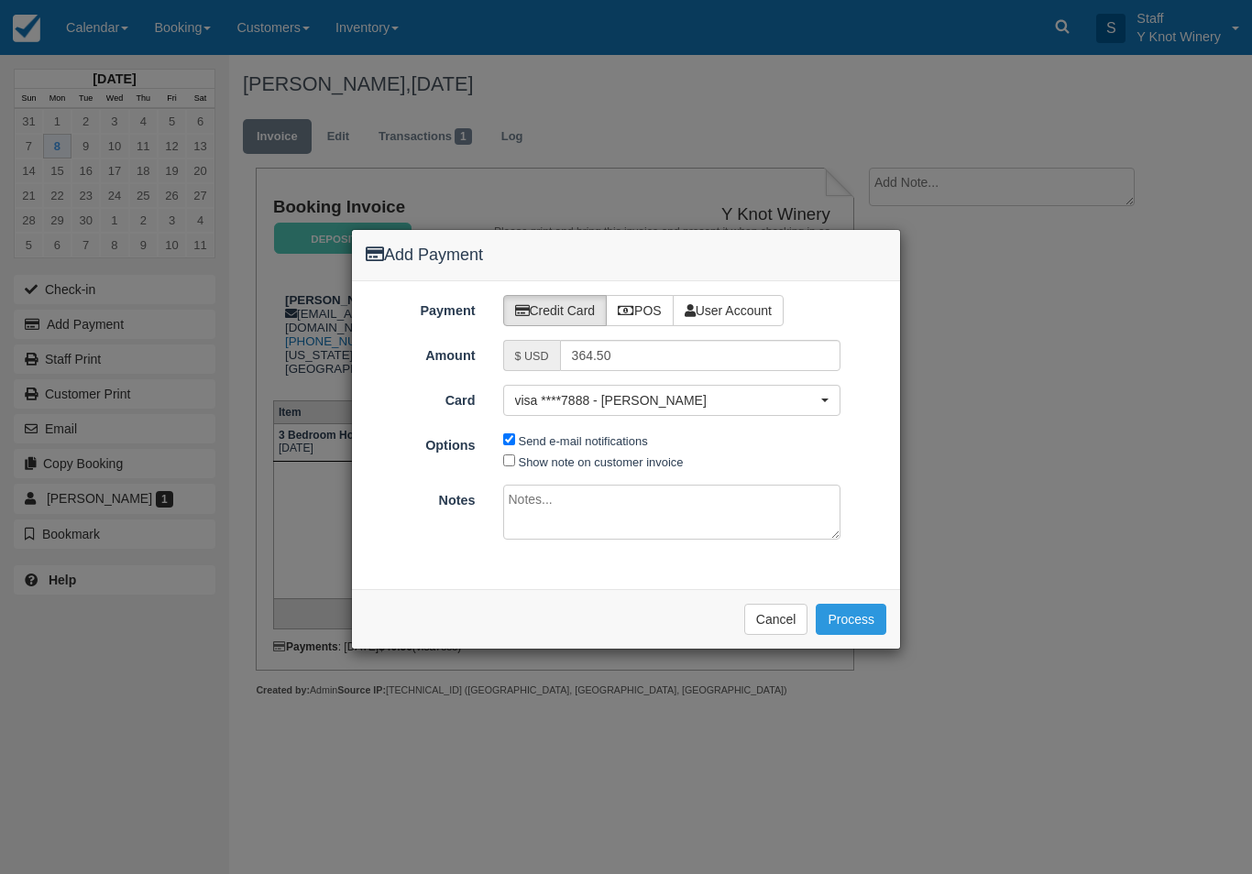
click at [859, 604] on button "Process" at bounding box center [851, 619] width 71 height 31
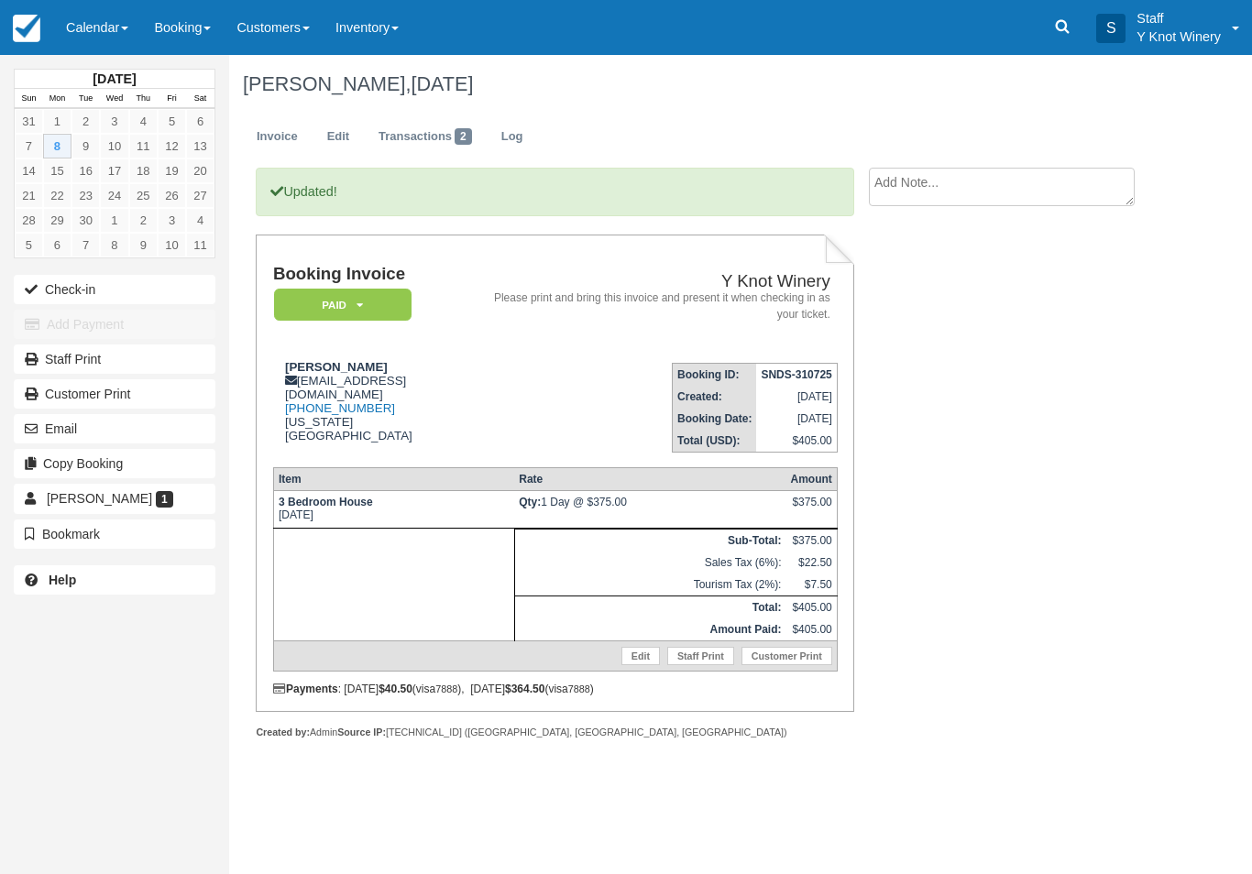
click at [92, 37] on link "Calendar" at bounding box center [97, 27] width 88 height 55
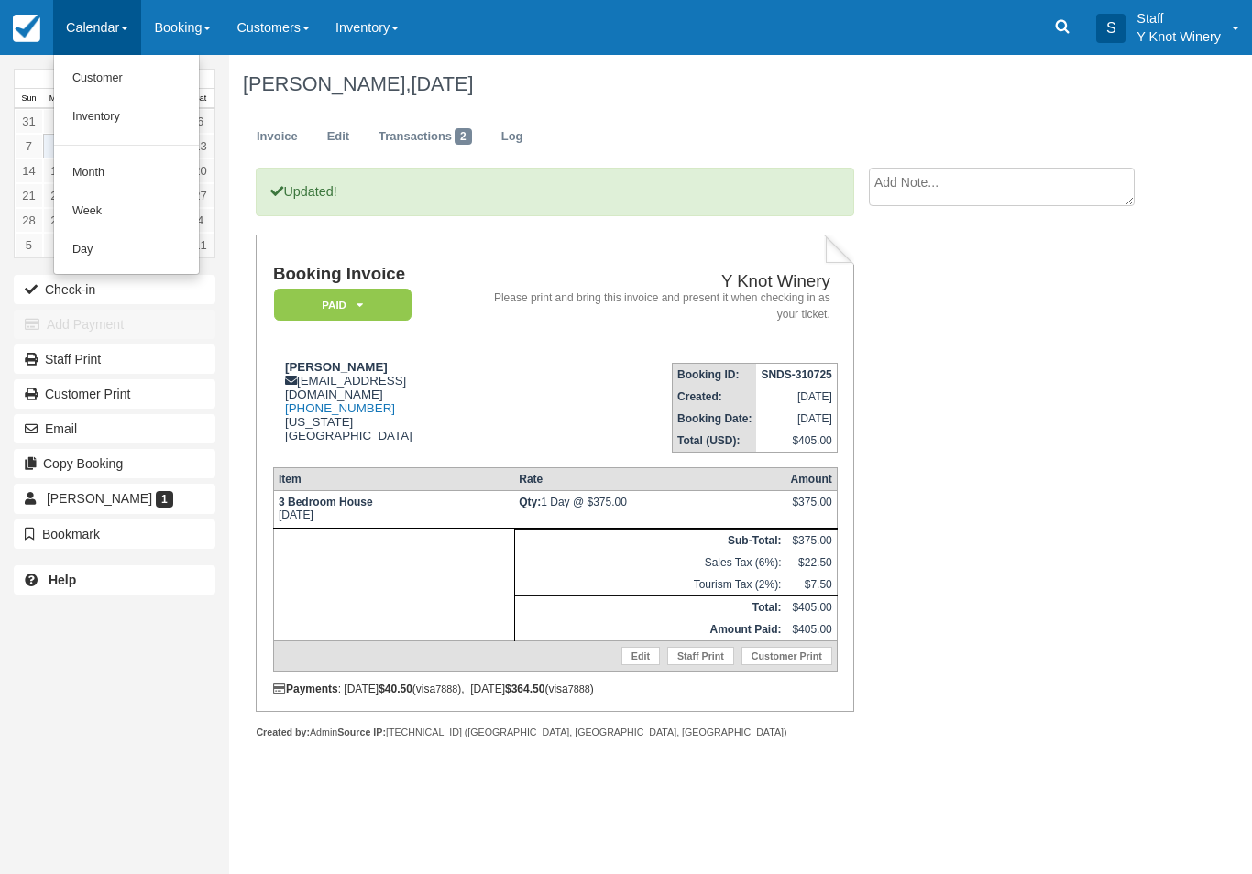
click at [84, 75] on link "Customer" at bounding box center [126, 79] width 145 height 38
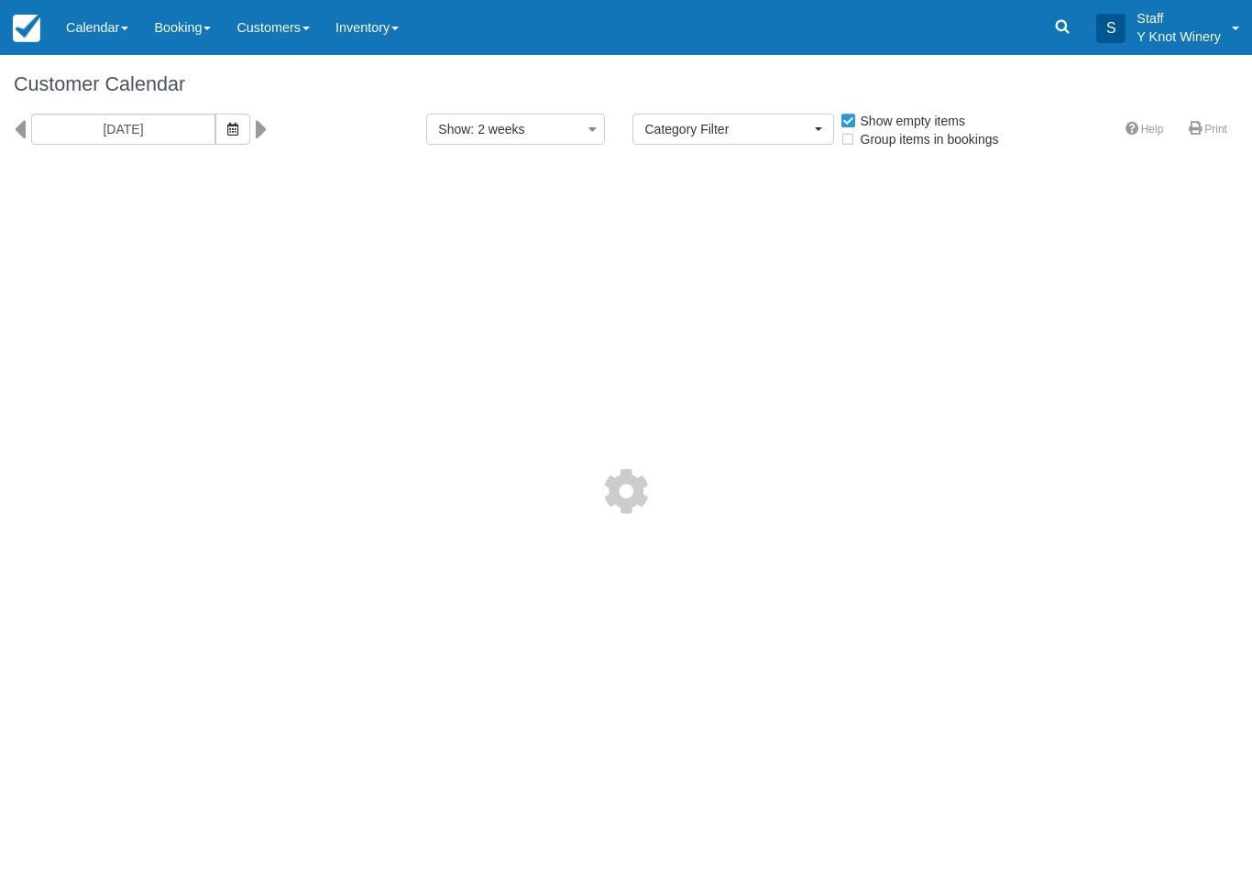
select select
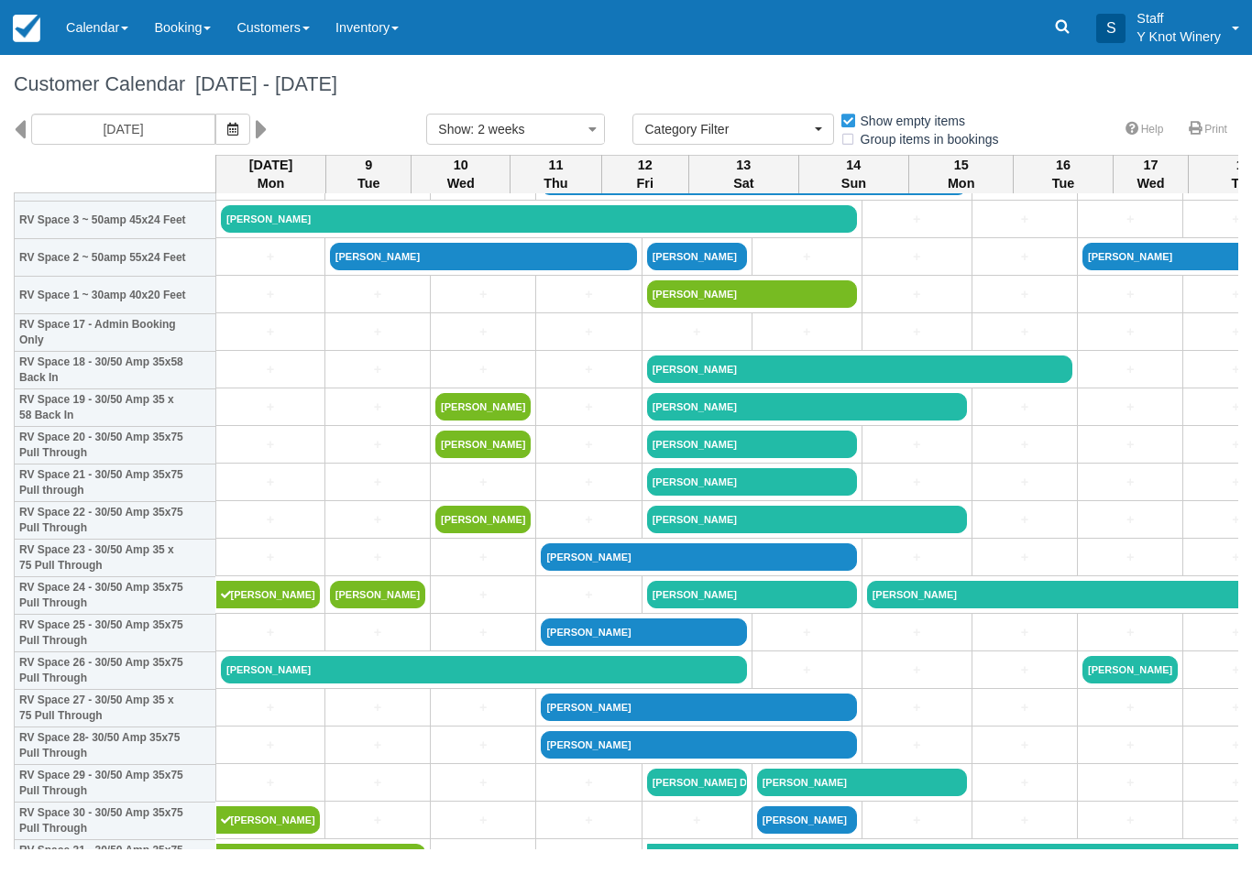
scroll to position [578, 0]
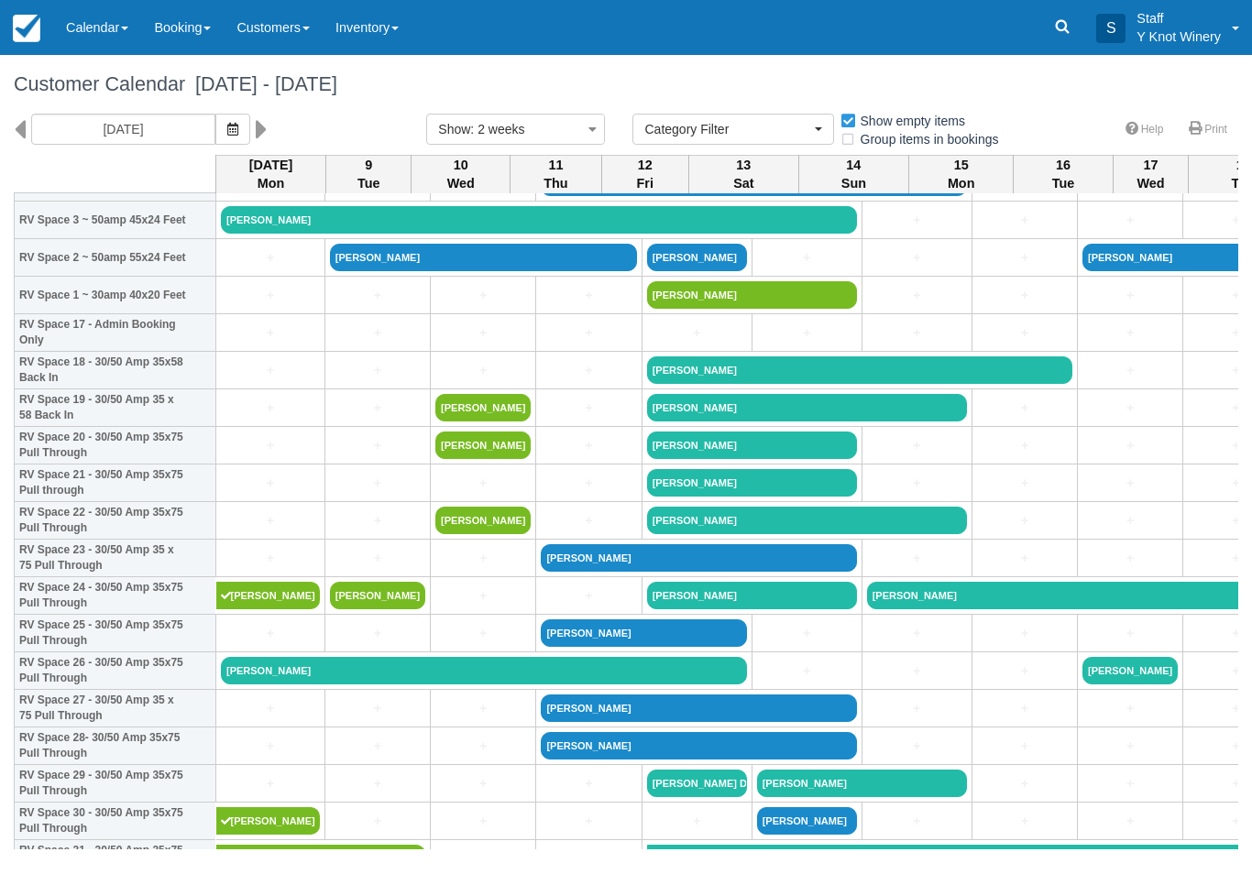
click at [370, 685] on link "[PERSON_NAME]" at bounding box center [484, 670] width 526 height 27
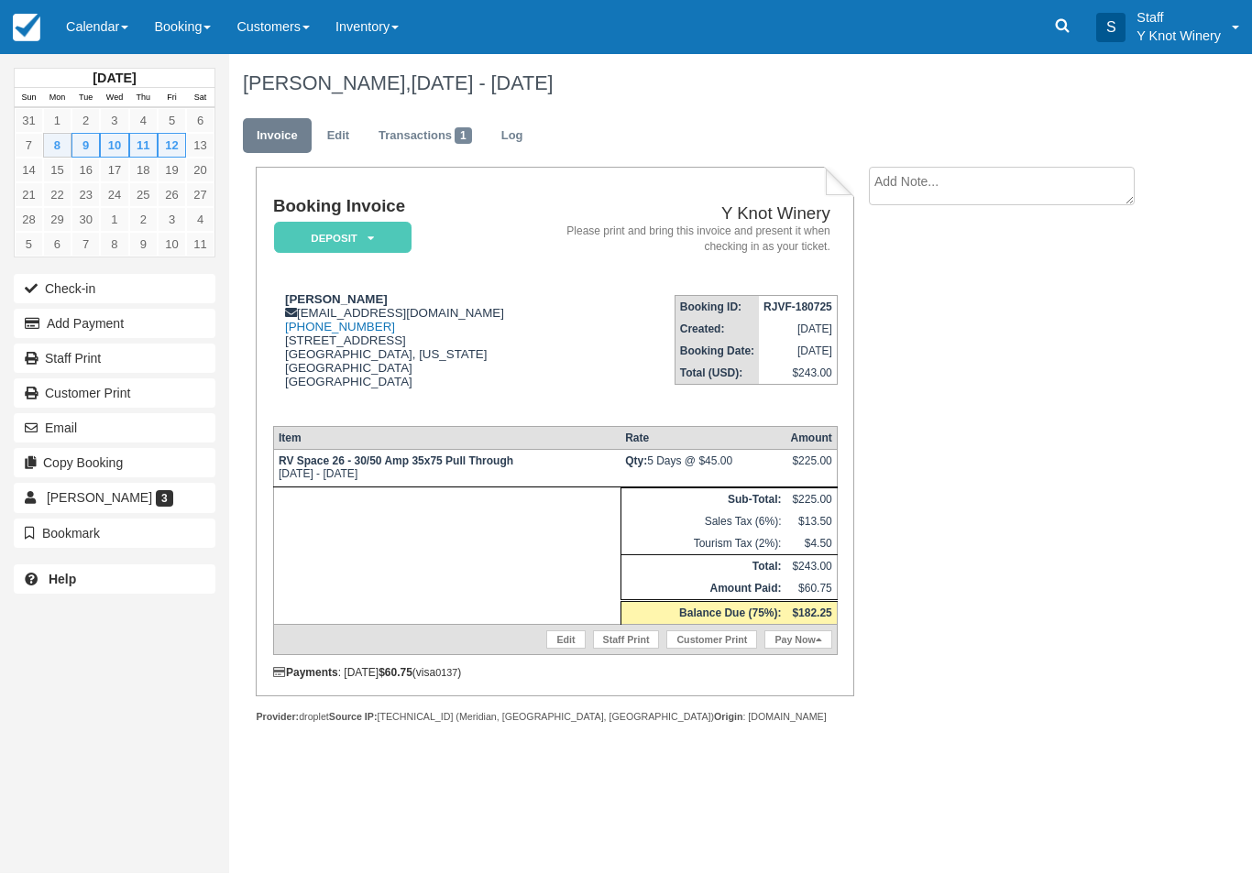
click at [50, 282] on button "Check-in" at bounding box center [115, 289] width 202 height 29
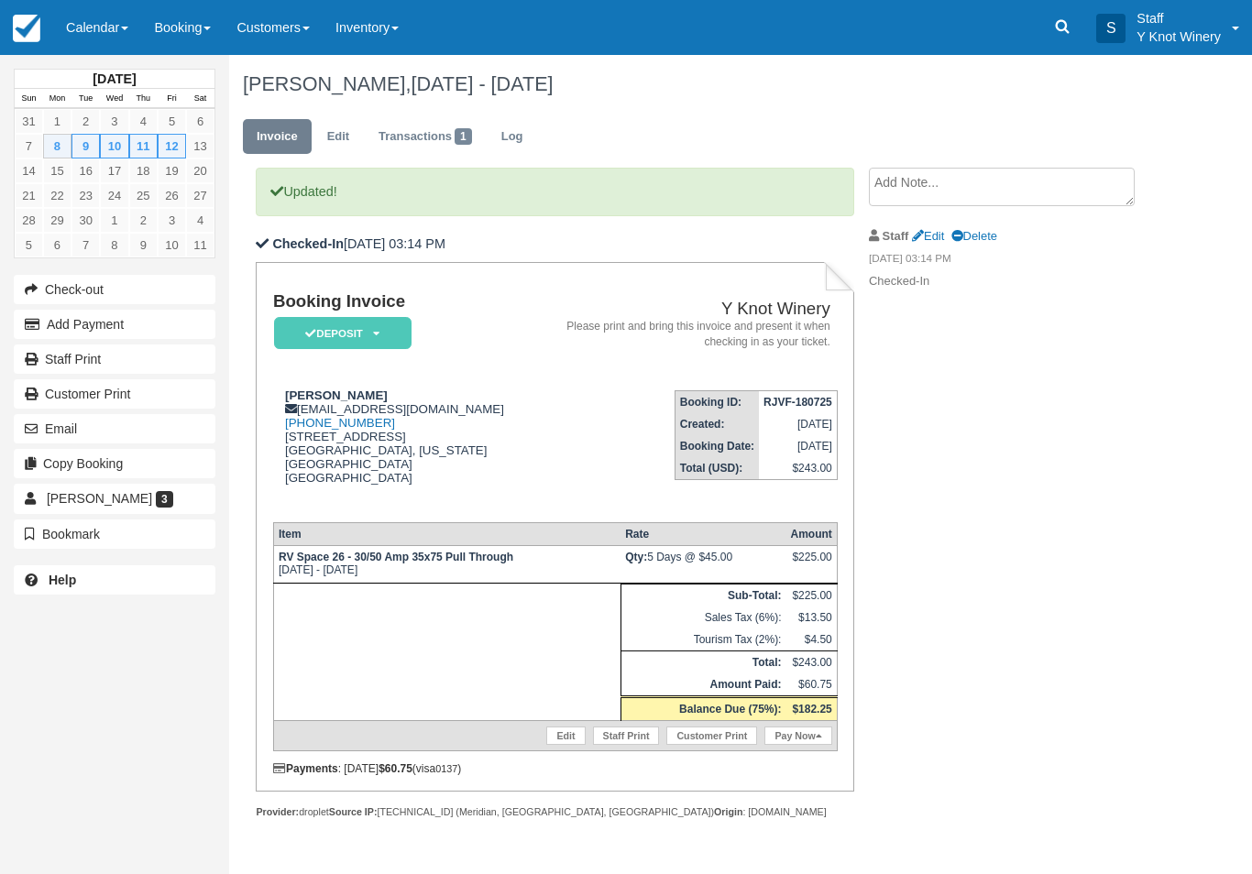
click at [335, 340] on em "Deposit" at bounding box center [342, 333] width 137 height 32
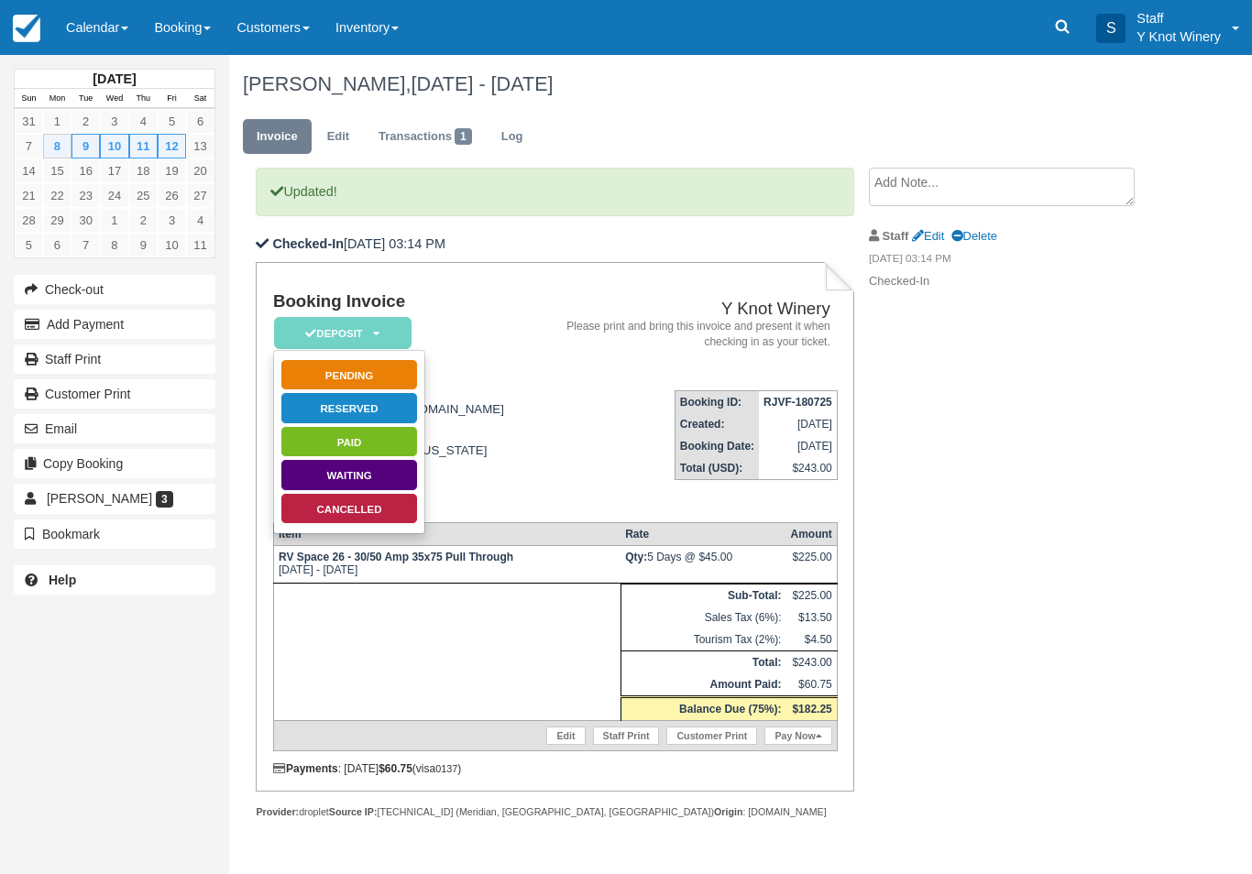
click at [318, 639] on td at bounding box center [446, 651] width 347 height 137
click at [793, 745] on link "Pay Now" at bounding box center [797, 736] width 67 height 18
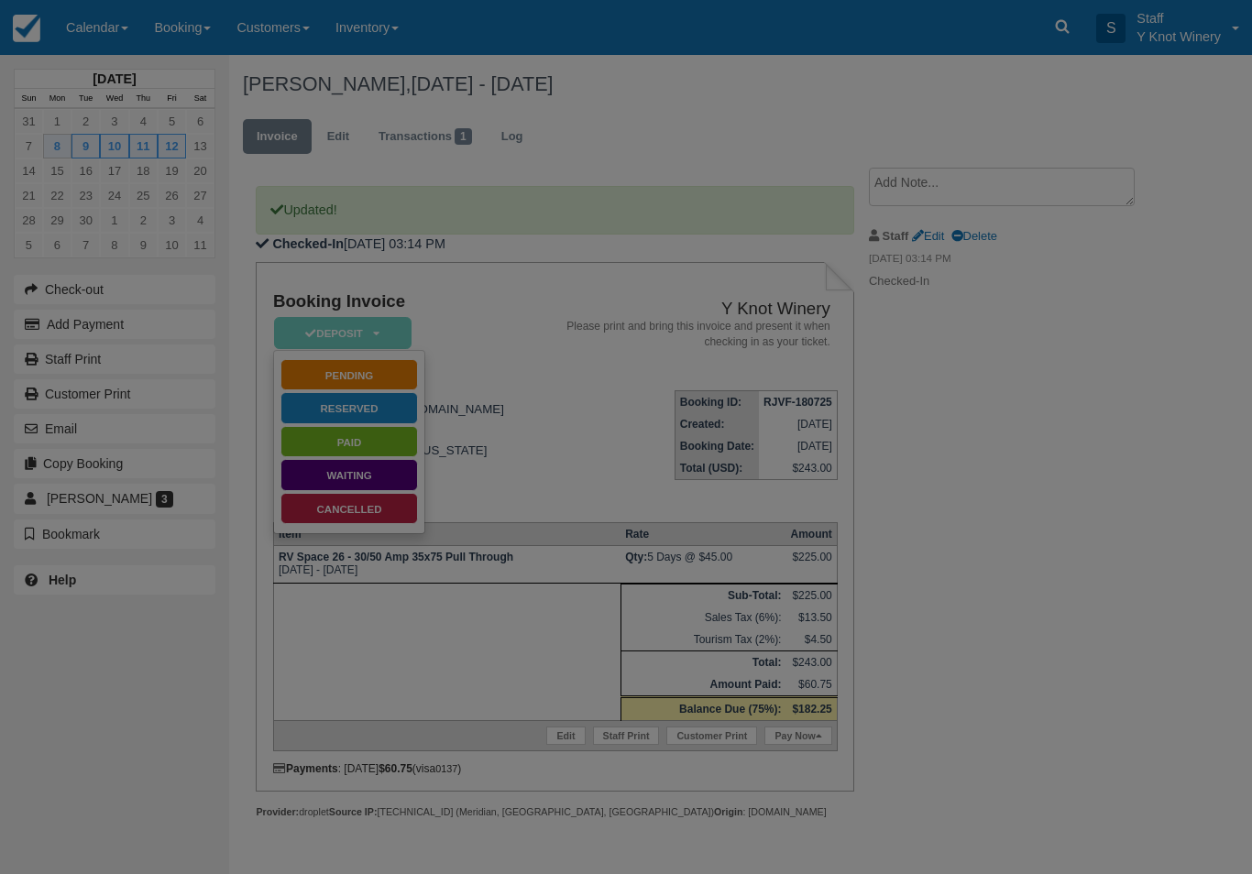
type input "09/08/25"
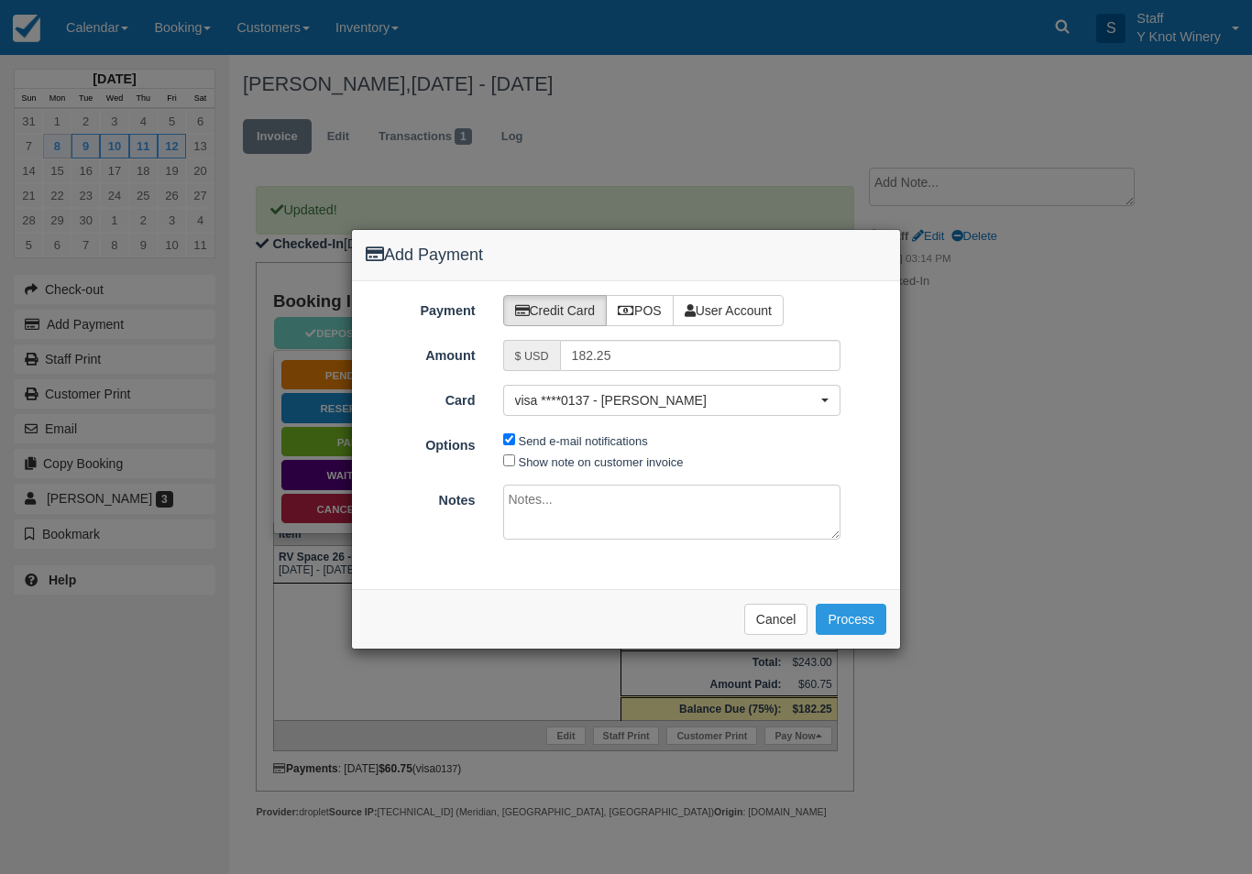
click at [619, 321] on label "POS" at bounding box center [640, 310] width 68 height 31
radio input "true"
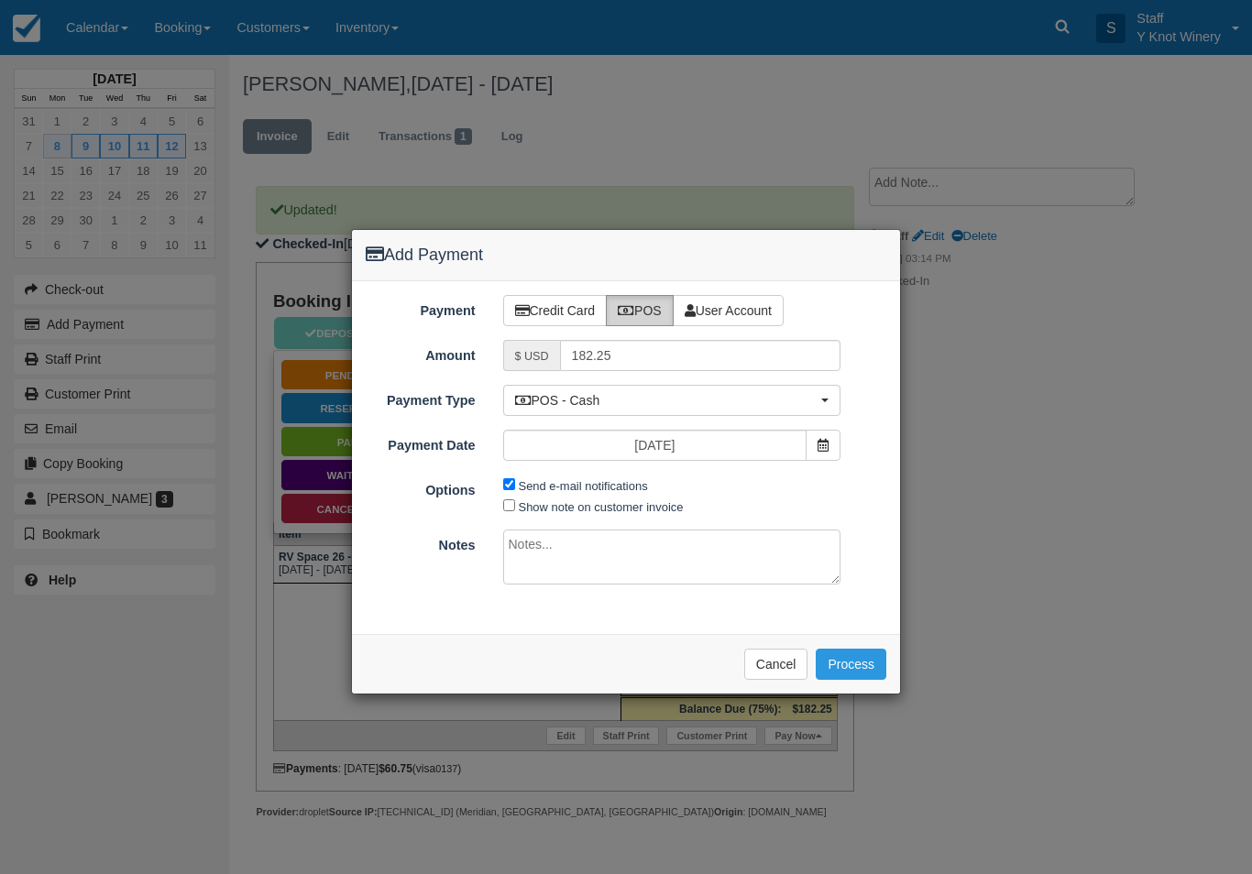
click at [641, 301] on label "POS" at bounding box center [640, 310] width 68 height 31
click at [843, 638] on div "Please wait while the payment is processed ... Cancel Process" at bounding box center [626, 664] width 548 height 60
click at [862, 674] on button "Process" at bounding box center [851, 664] width 71 height 31
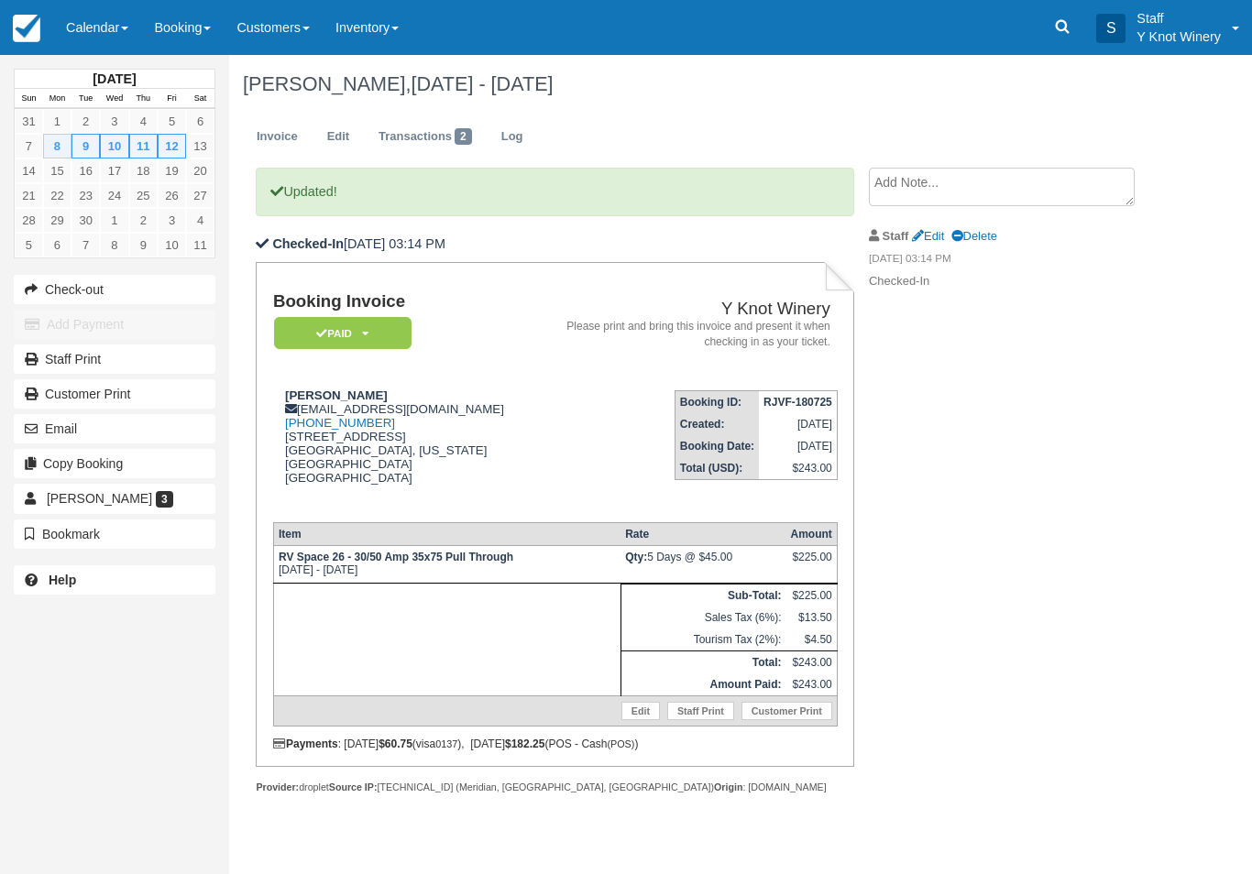
click at [88, 29] on link "Calendar" at bounding box center [97, 27] width 88 height 55
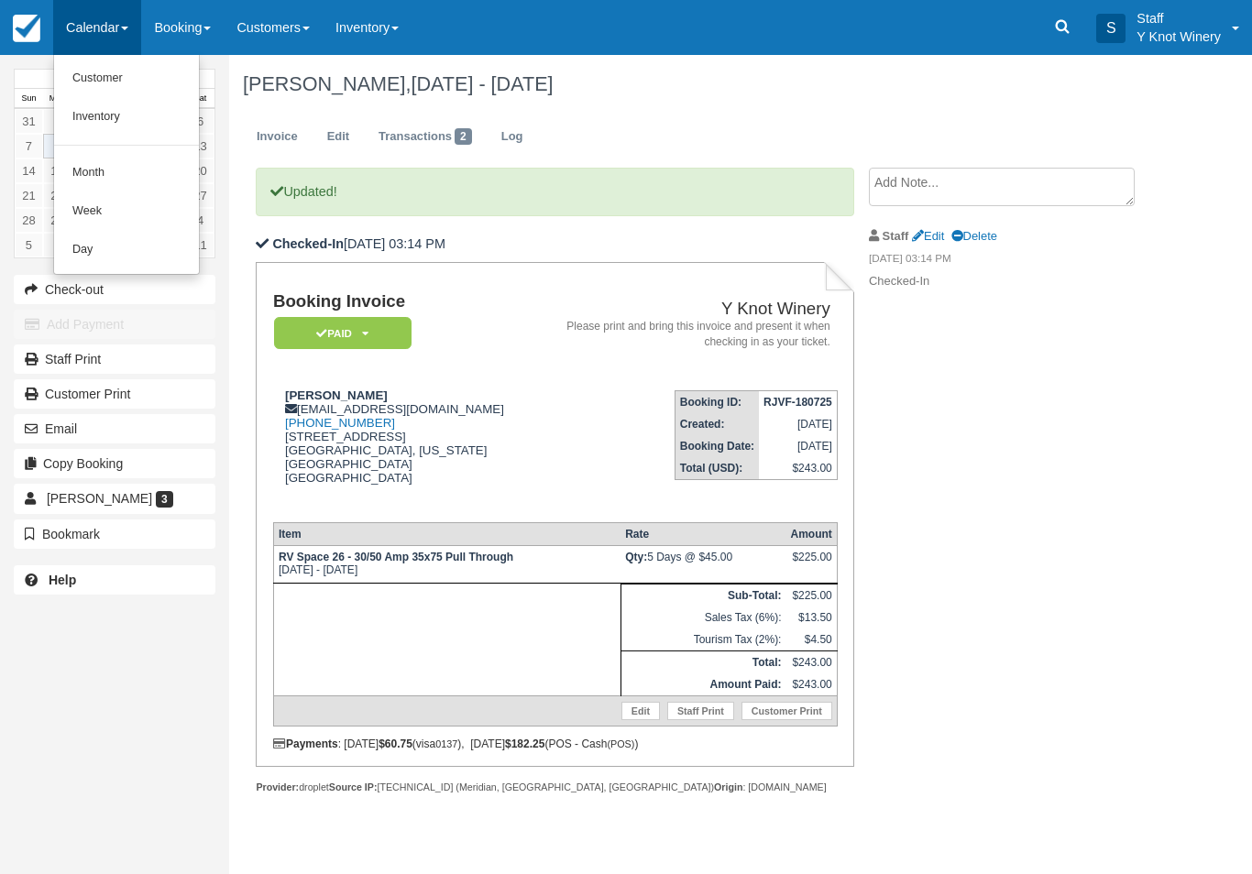
click at [138, 81] on link "Customer" at bounding box center [126, 79] width 145 height 38
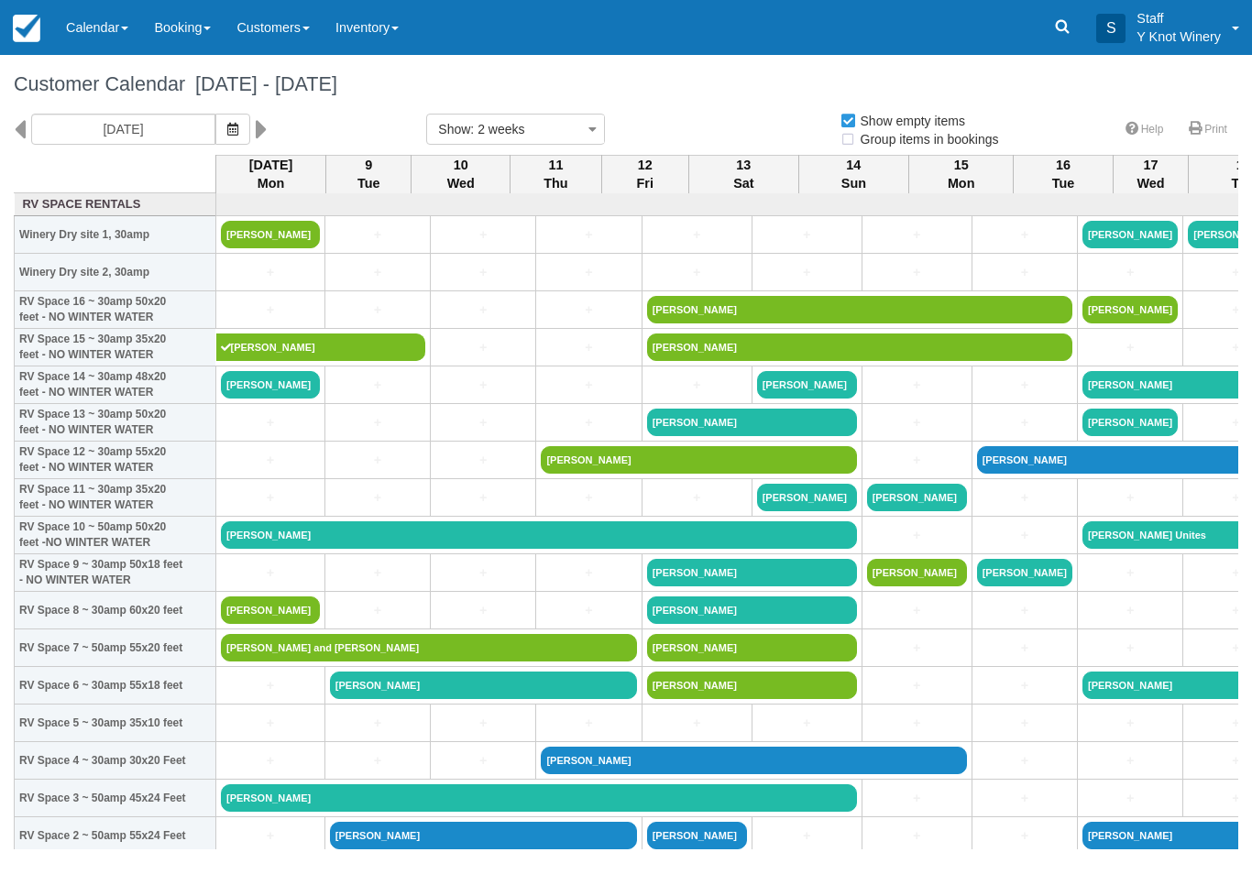
select select
click at [284, 248] on link "Kathleen N Van Vickl" at bounding box center [270, 234] width 99 height 27
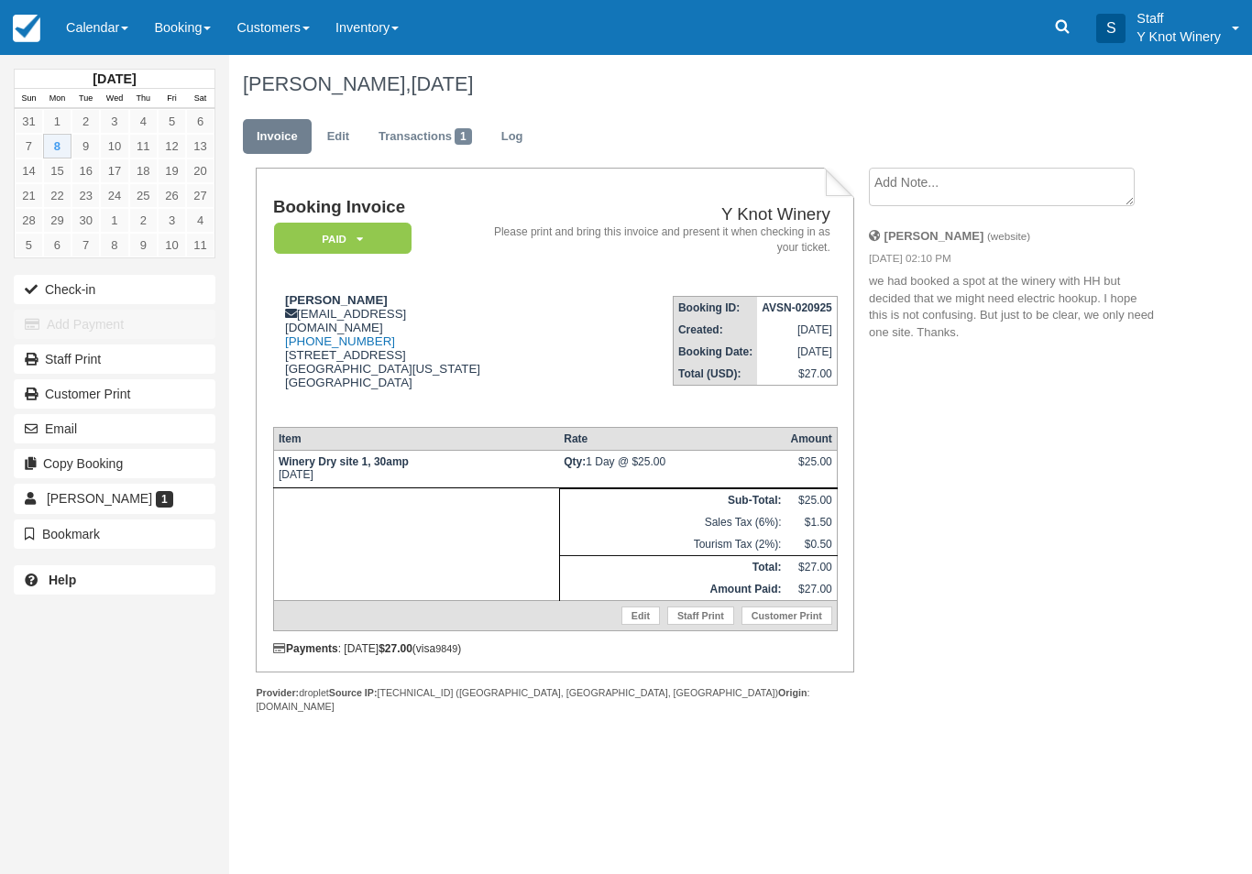
click at [49, 291] on button "Check-in" at bounding box center [115, 289] width 202 height 29
